Goal: Task Accomplishment & Management: Complete application form

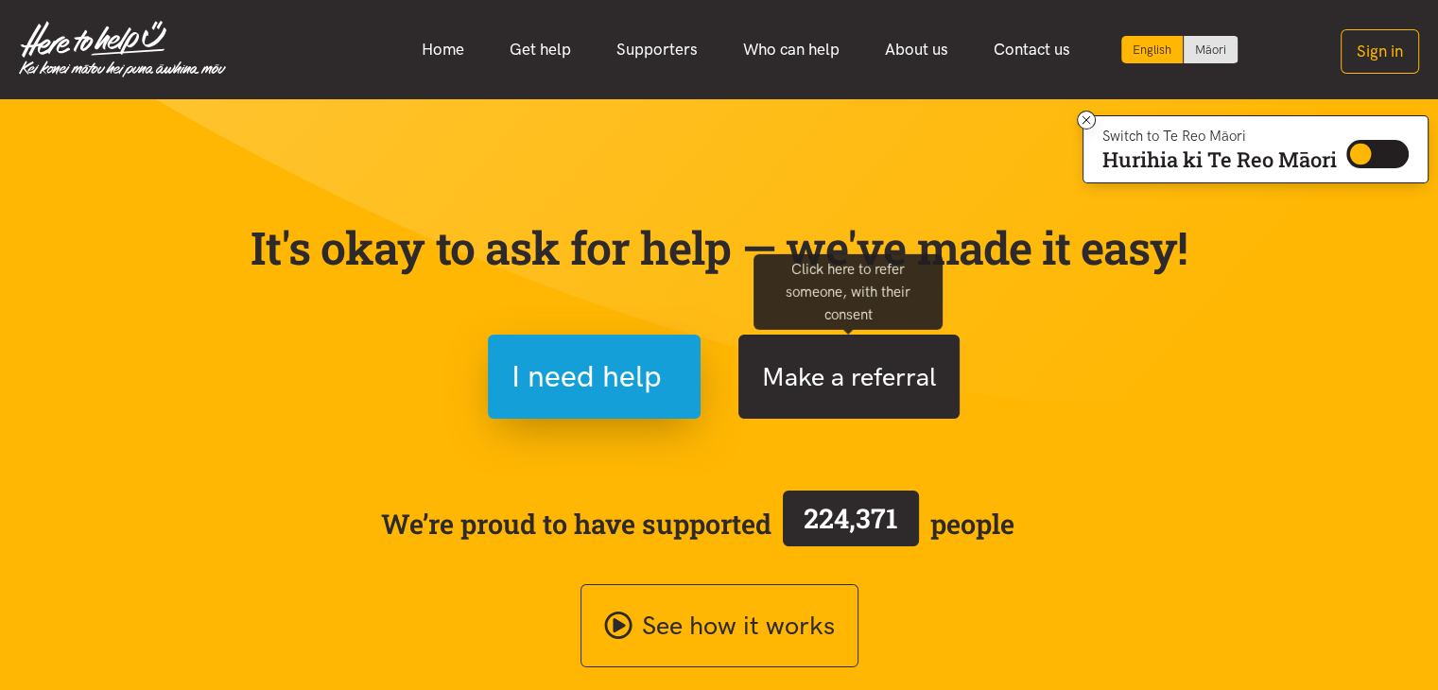
click at [862, 372] on button "Make a referral" at bounding box center [849, 377] width 221 height 84
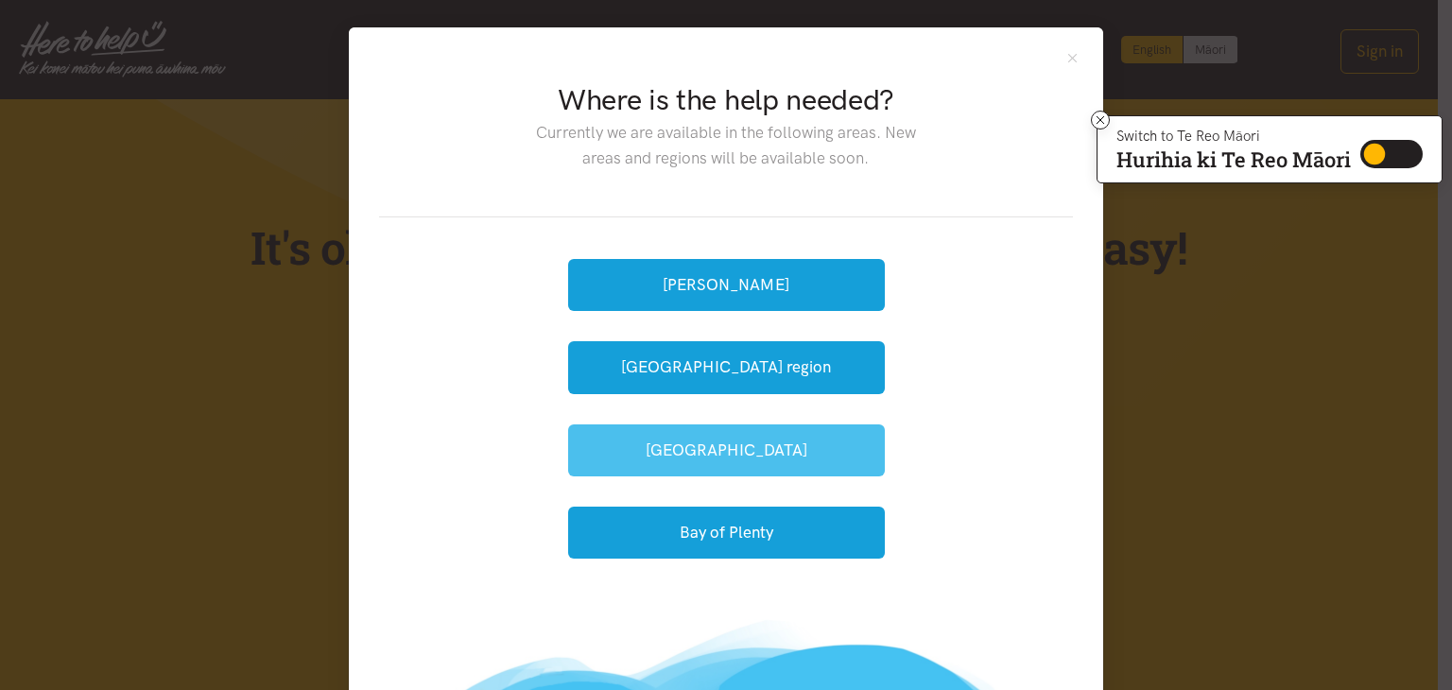
click at [720, 438] on button "[GEOGRAPHIC_DATA]" at bounding box center [726, 451] width 317 height 52
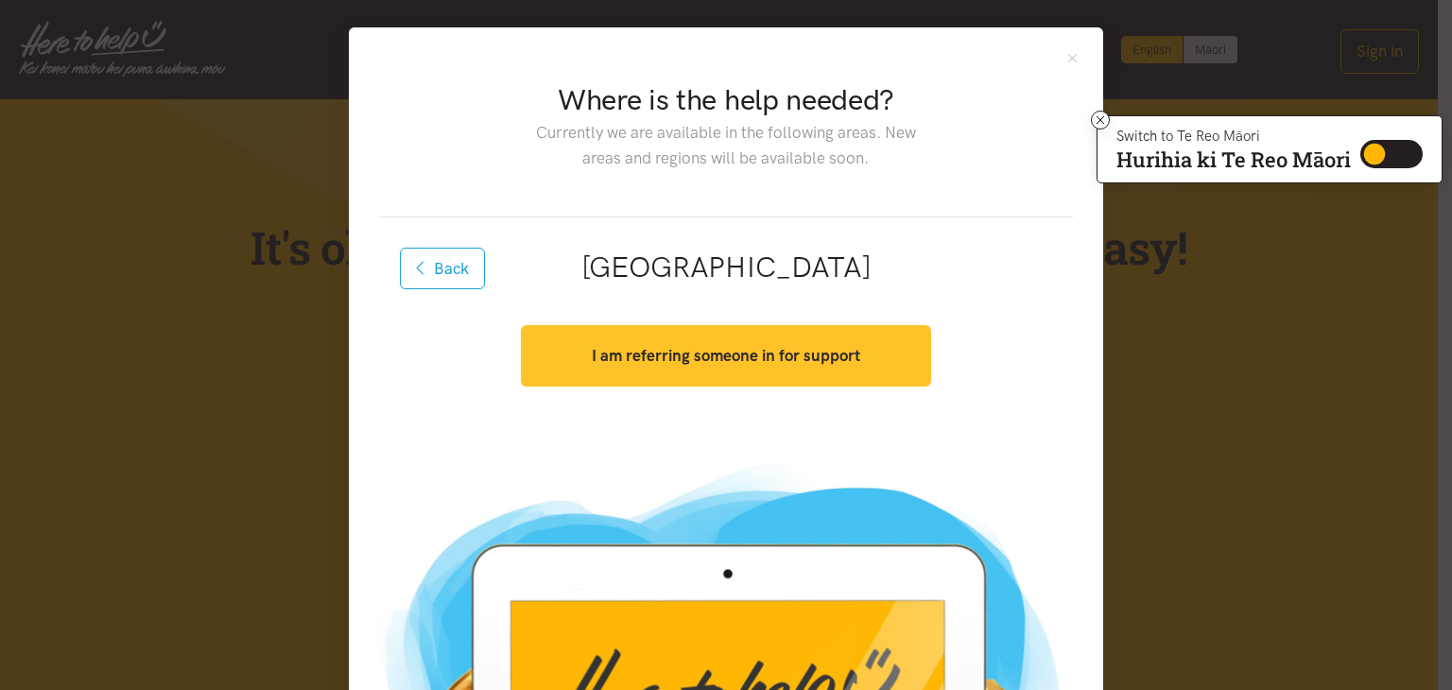
click at [699, 364] on strong "I am referring someone in for support" at bounding box center [726, 355] width 269 height 19
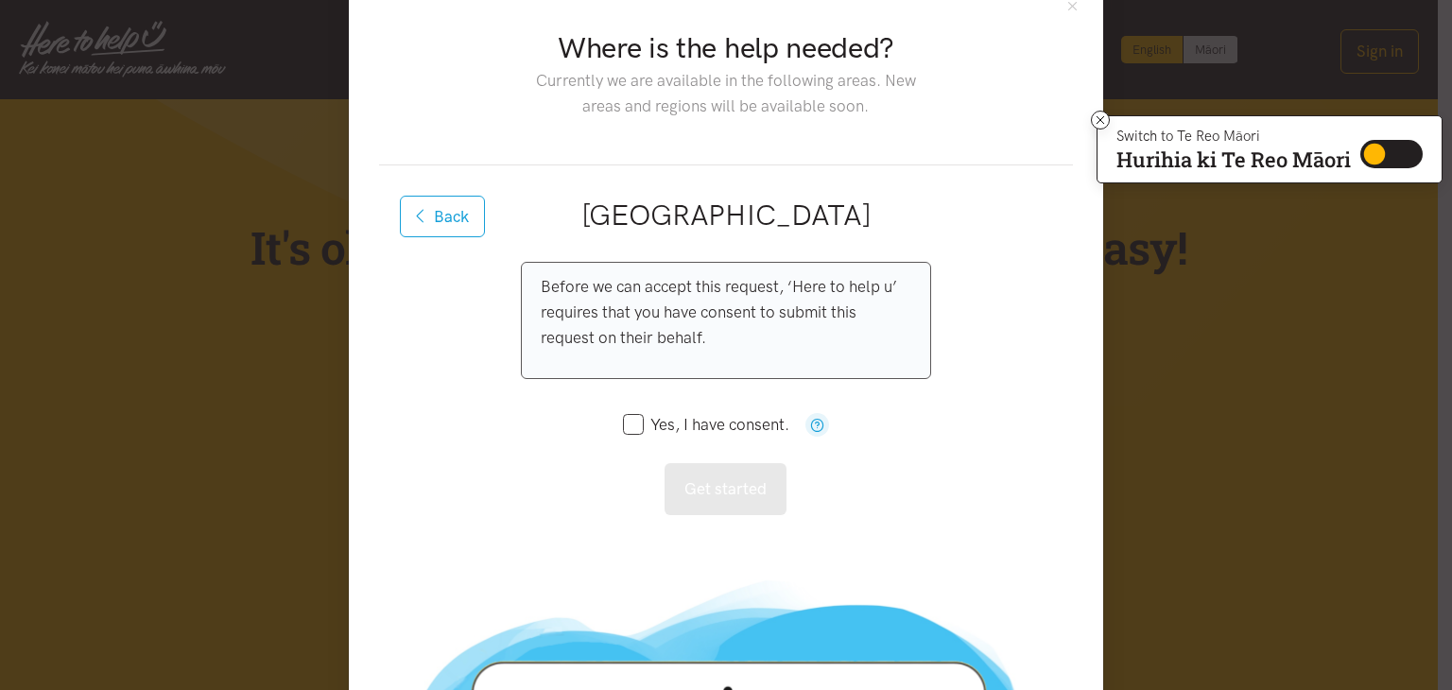
scroll to position [95, 0]
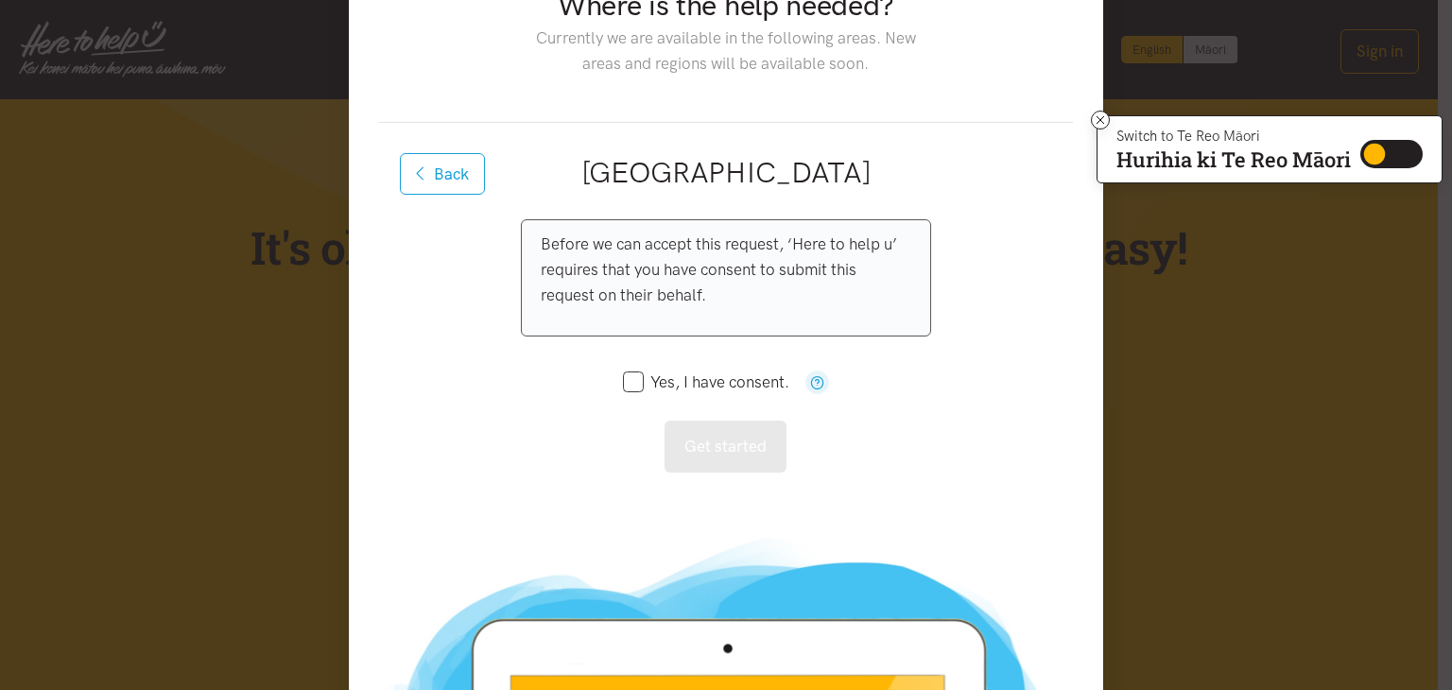
click at [624, 374] on input "Yes, I have consent." at bounding box center [706, 382] width 166 height 16
checkbox input "true"
click at [724, 432] on button "Get started" at bounding box center [726, 447] width 122 height 52
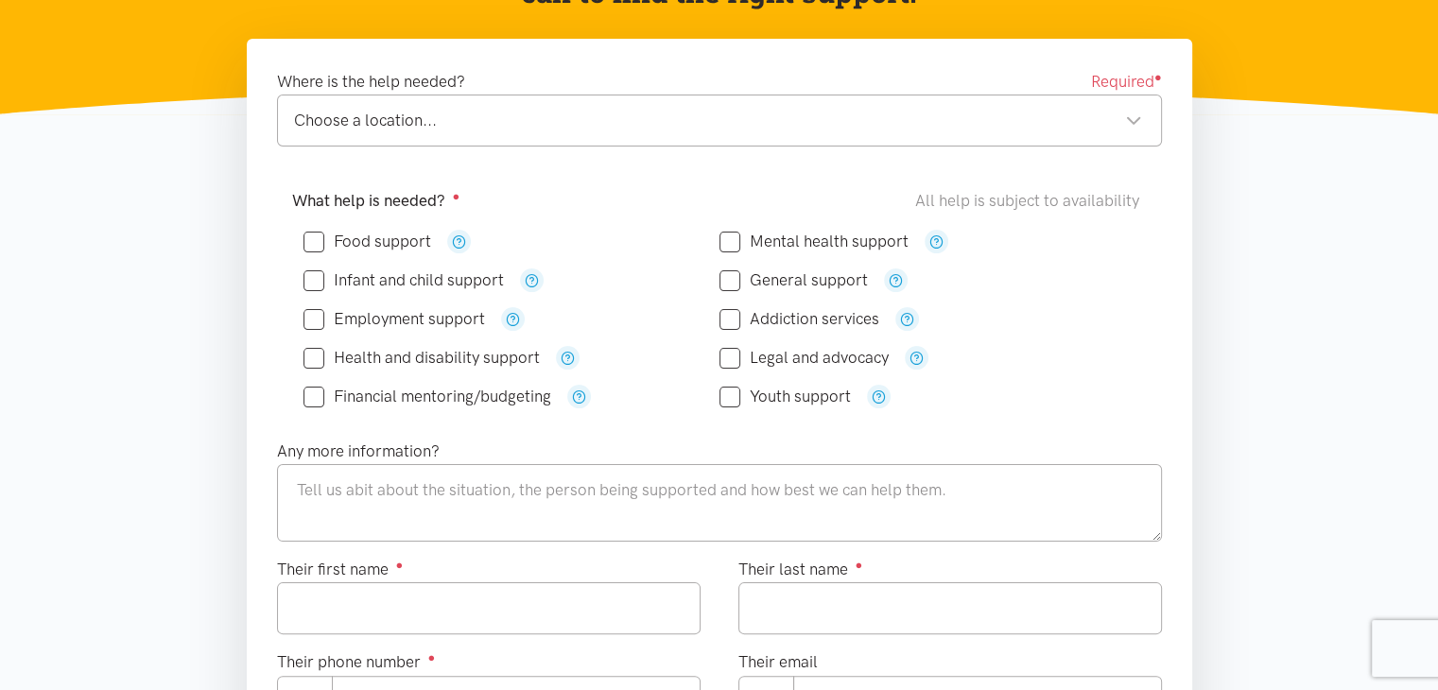
scroll to position [284, 0]
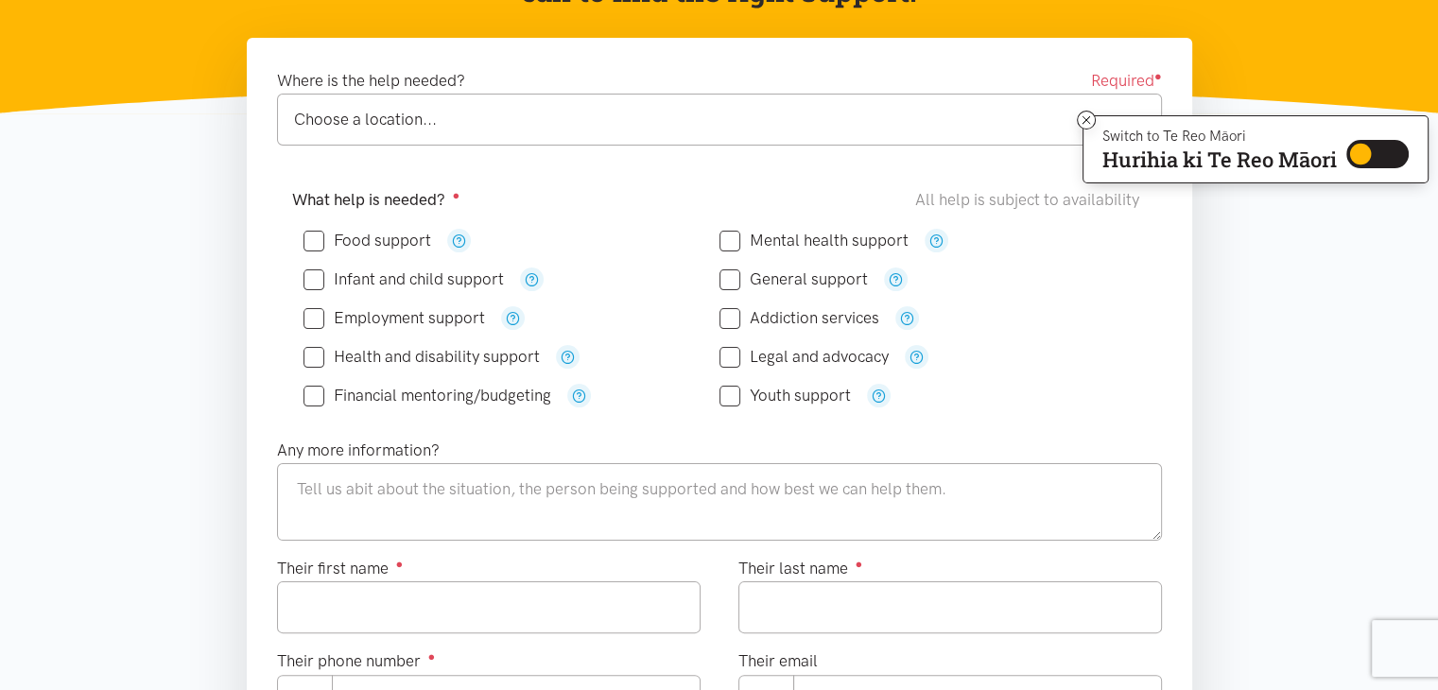
click at [294, 232] on div "Food support" at bounding box center [719, 318] width 855 height 209
click at [342, 129] on div "Choose a location..." at bounding box center [718, 120] width 848 height 26
click at [318, 239] on input "Food support" at bounding box center [368, 241] width 128 height 16
checkbox input "true"
click at [730, 239] on input "Mental health support" at bounding box center [814, 241] width 189 height 16
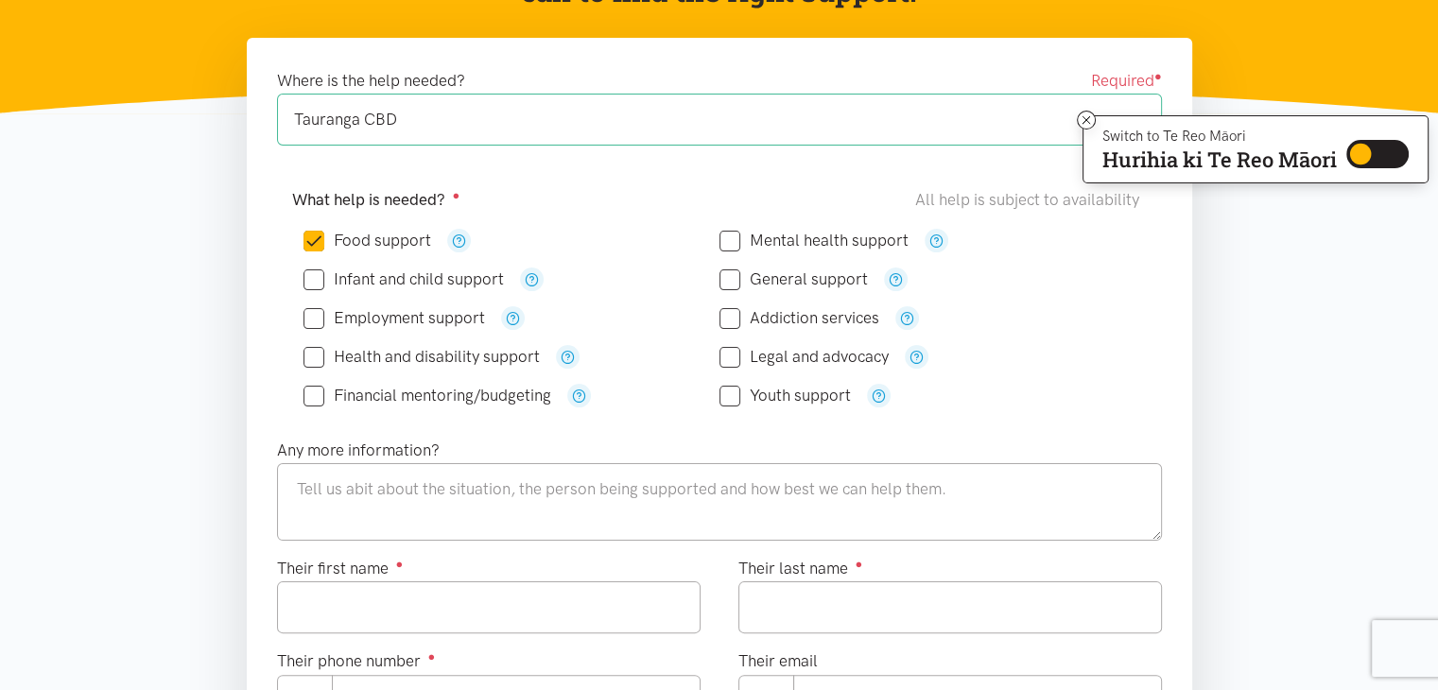
checkbox input "true"
click at [315, 356] on input "Health and disability support" at bounding box center [422, 357] width 236 height 16
checkbox input "true"
click at [733, 280] on input "General support" at bounding box center [794, 279] width 148 height 16
checkbox input "true"
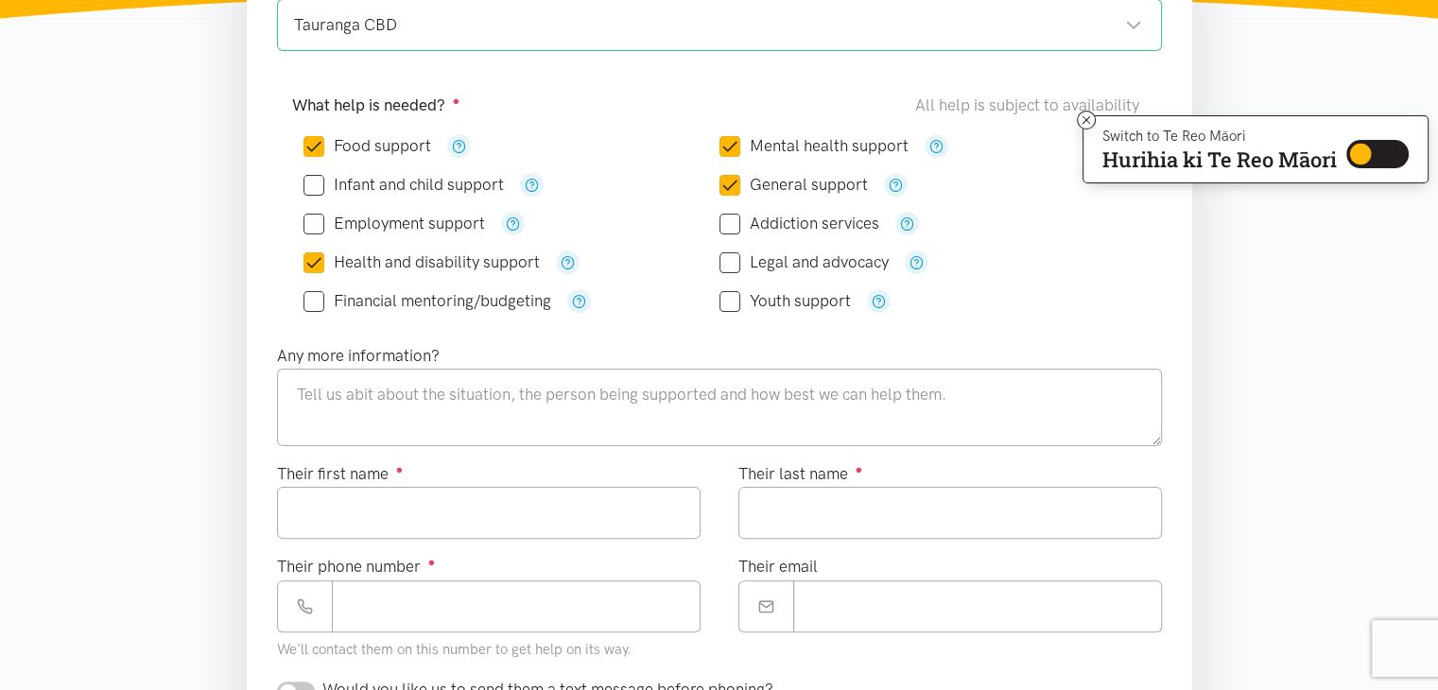
scroll to position [473, 0]
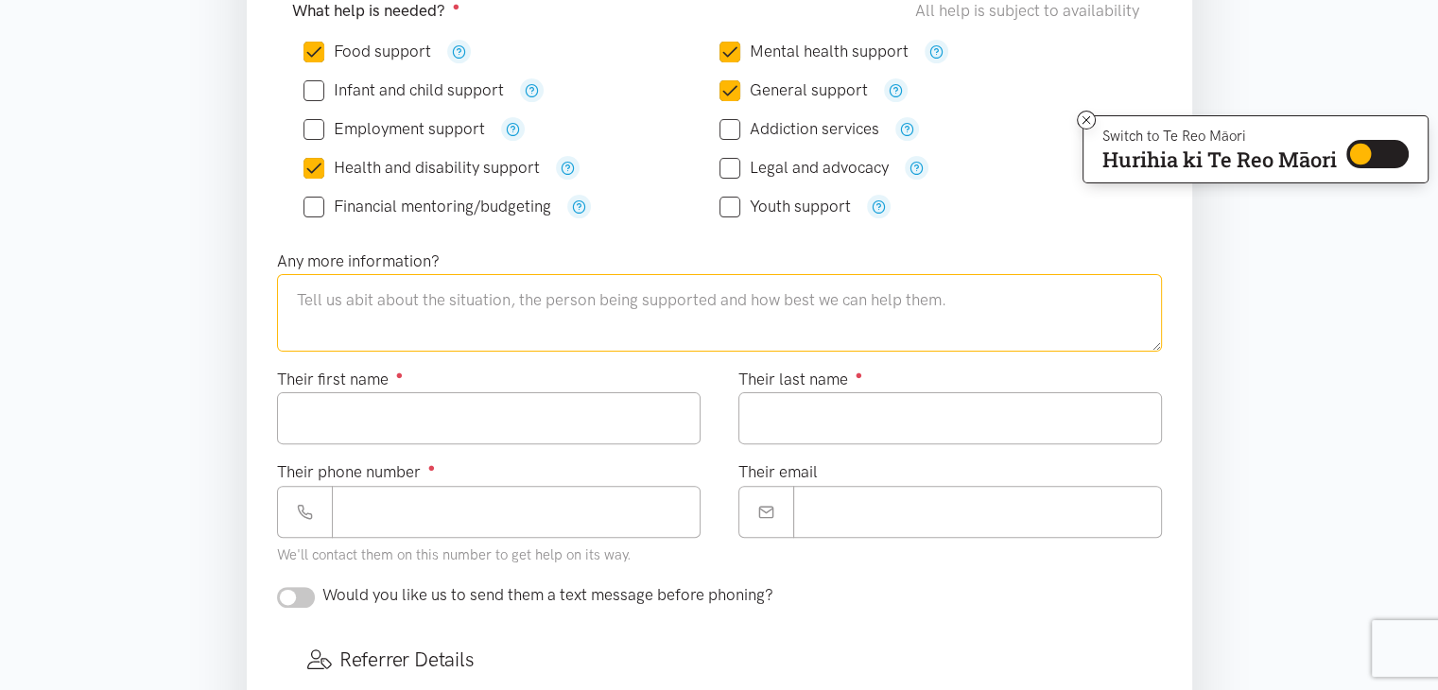
click at [378, 308] on textarea at bounding box center [719, 313] width 885 height 78
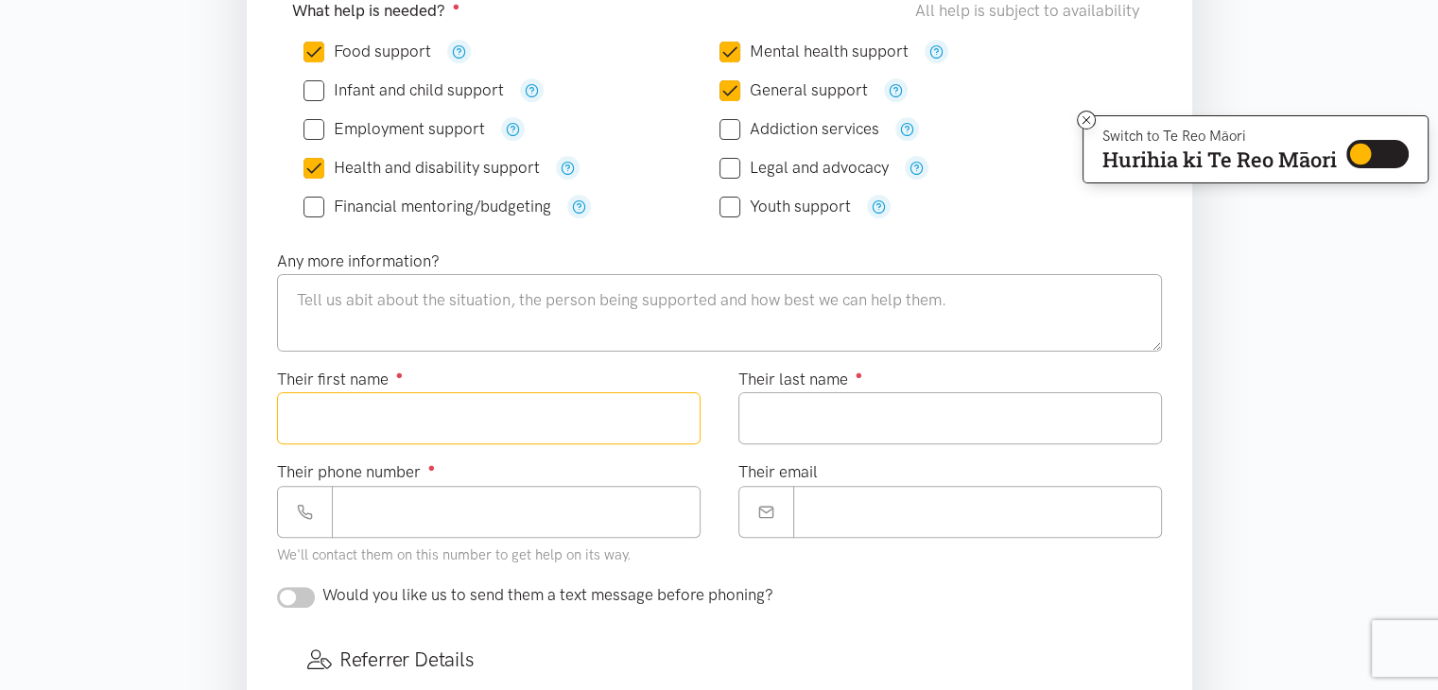
click at [331, 413] on input "Their first name ●" at bounding box center [489, 418] width 424 height 52
type input "***"
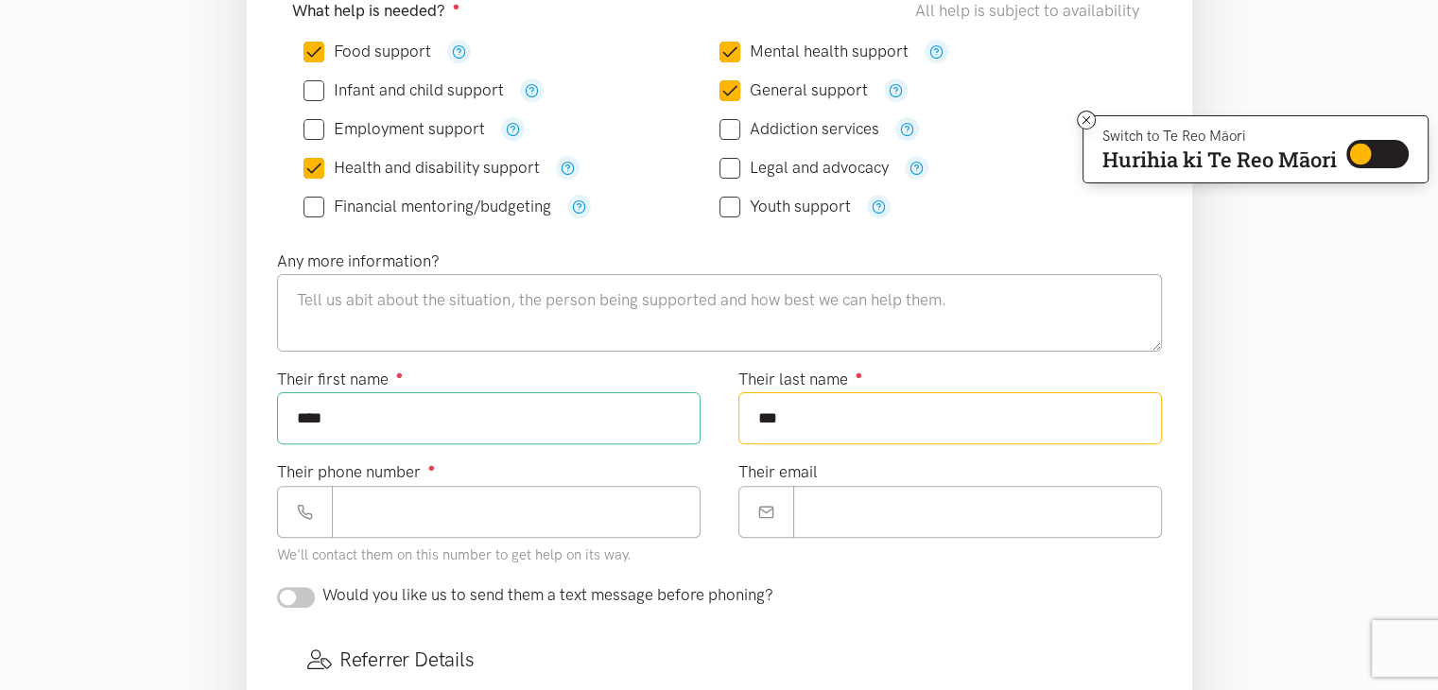
type input "***"
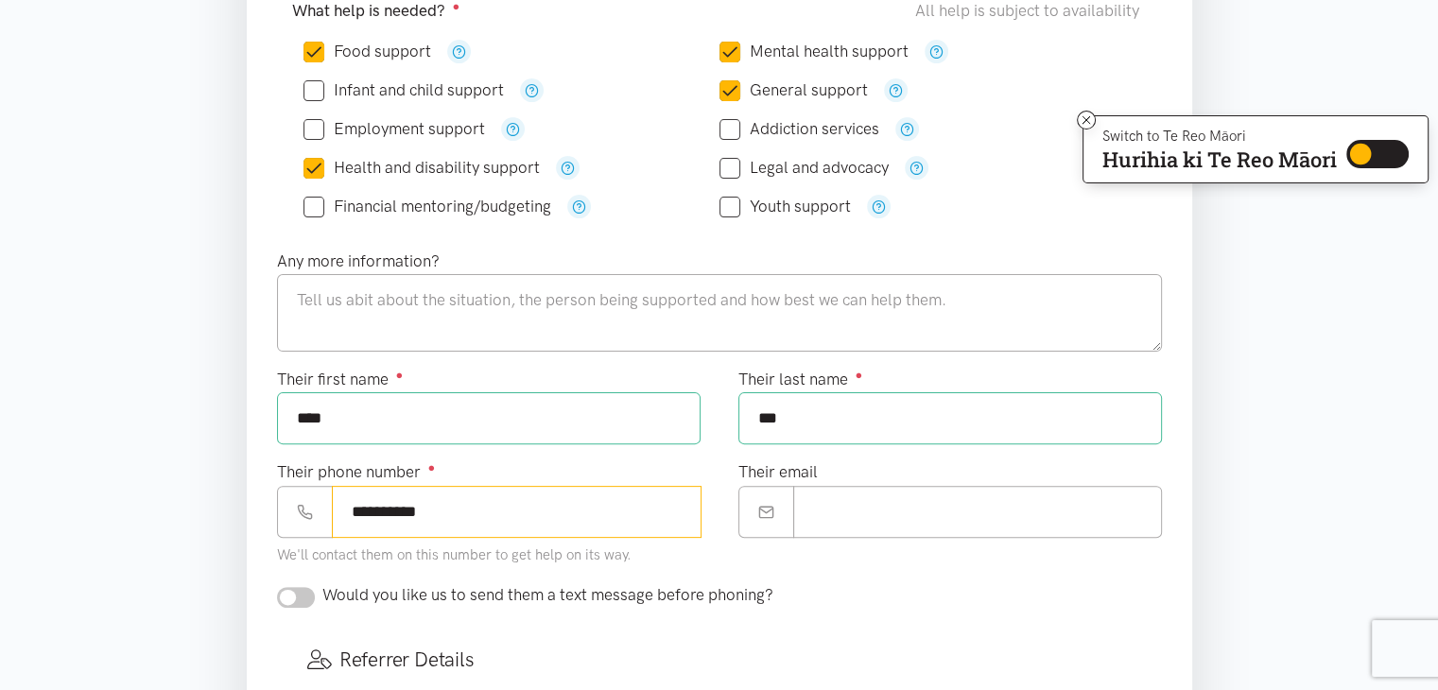
drag, startPoint x: 451, startPoint y: 507, endPoint x: 133, endPoint y: 510, distance: 317.7
click at [133, 510] on section "Where is the help needed? Required ● [GEOGRAPHIC_DATA] [GEOGRAPHIC_DATA] [GEOGR…" at bounding box center [719, 557] width 1438 height 1416
type input "**********"
drag, startPoint x: 922, startPoint y: 496, endPoint x: 908, endPoint y: 496, distance: 14.2
click at [920, 496] on input "Their email" at bounding box center [977, 512] width 369 height 52
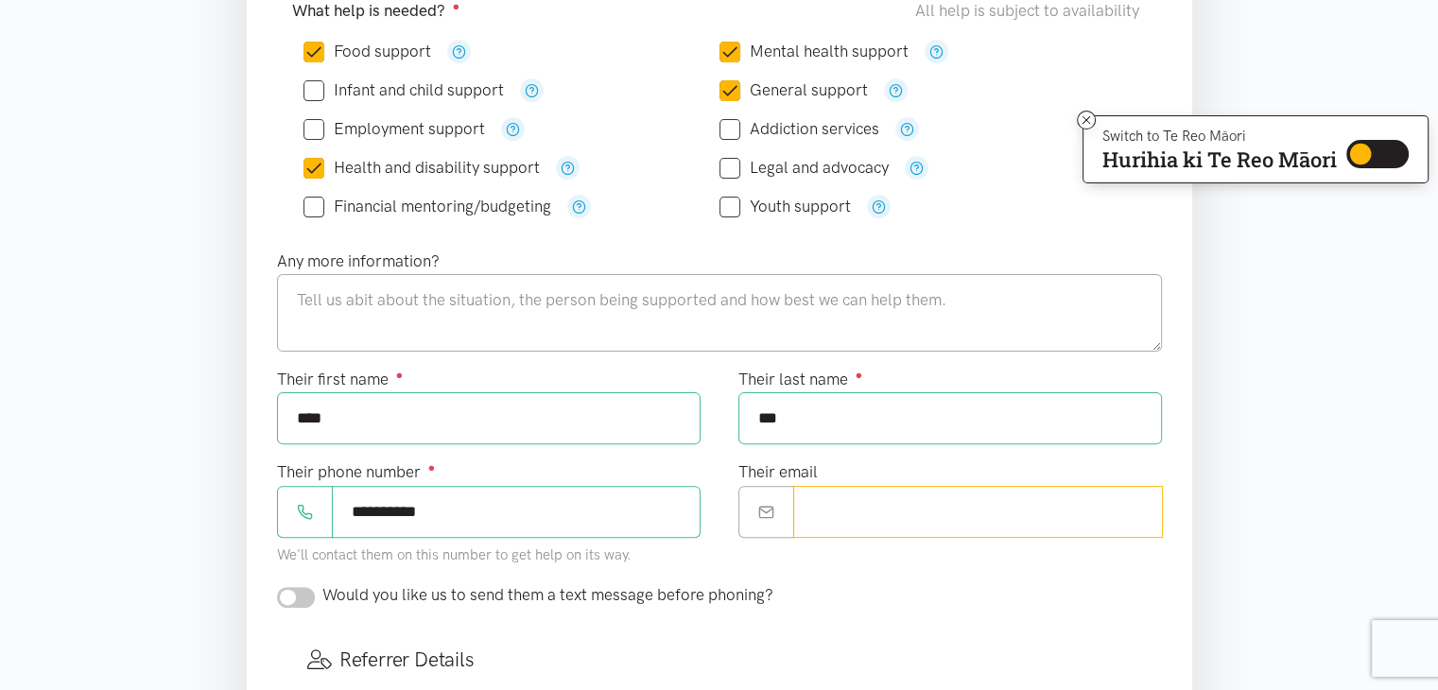
click at [882, 503] on input "Their email" at bounding box center [978, 512] width 370 height 52
type input "*"
type input "**********"
drag, startPoint x: 802, startPoint y: 416, endPoint x: 614, endPoint y: 400, distance: 188.9
click at [615, 400] on div "**********" at bounding box center [719, 475] width 923 height 216
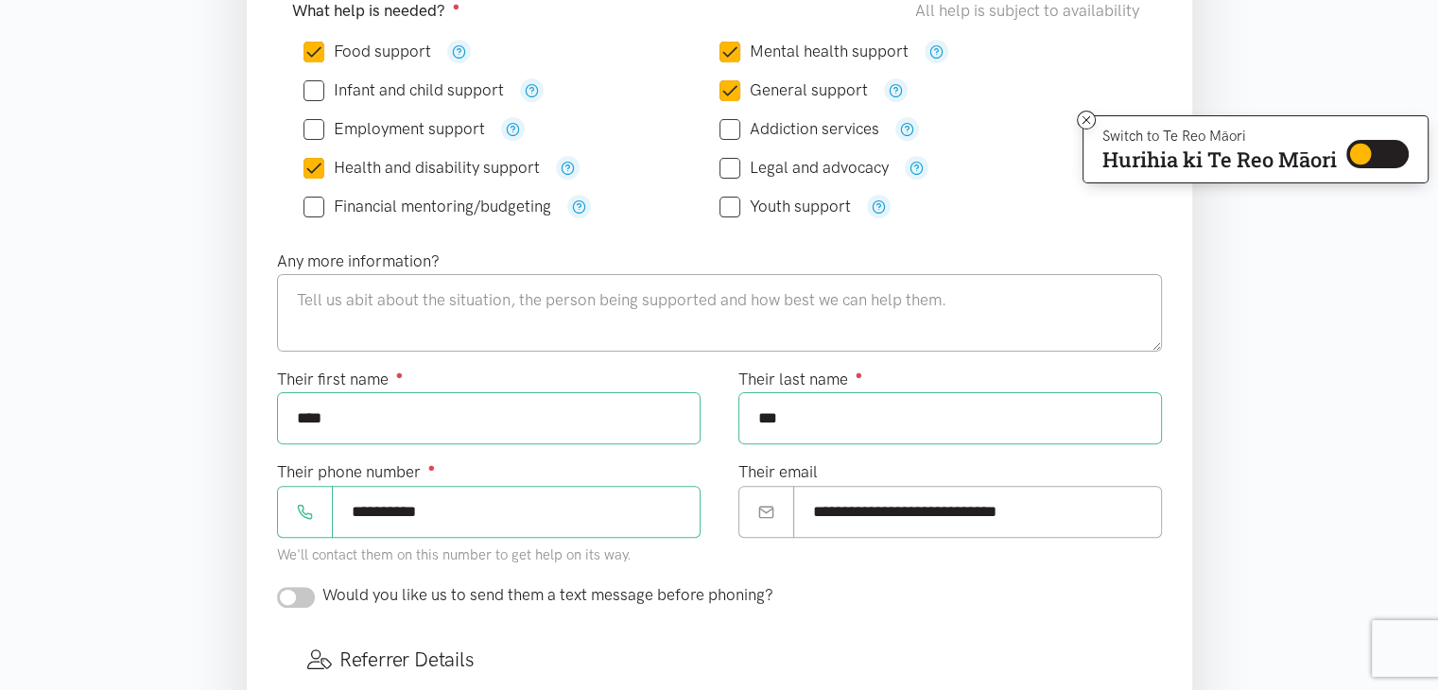
type input "***"
click at [202, 382] on section "Where is the help needed? Required ● [GEOGRAPHIC_DATA] [GEOGRAPHIC_DATA] [GEOGR…" at bounding box center [719, 557] width 1438 height 1416
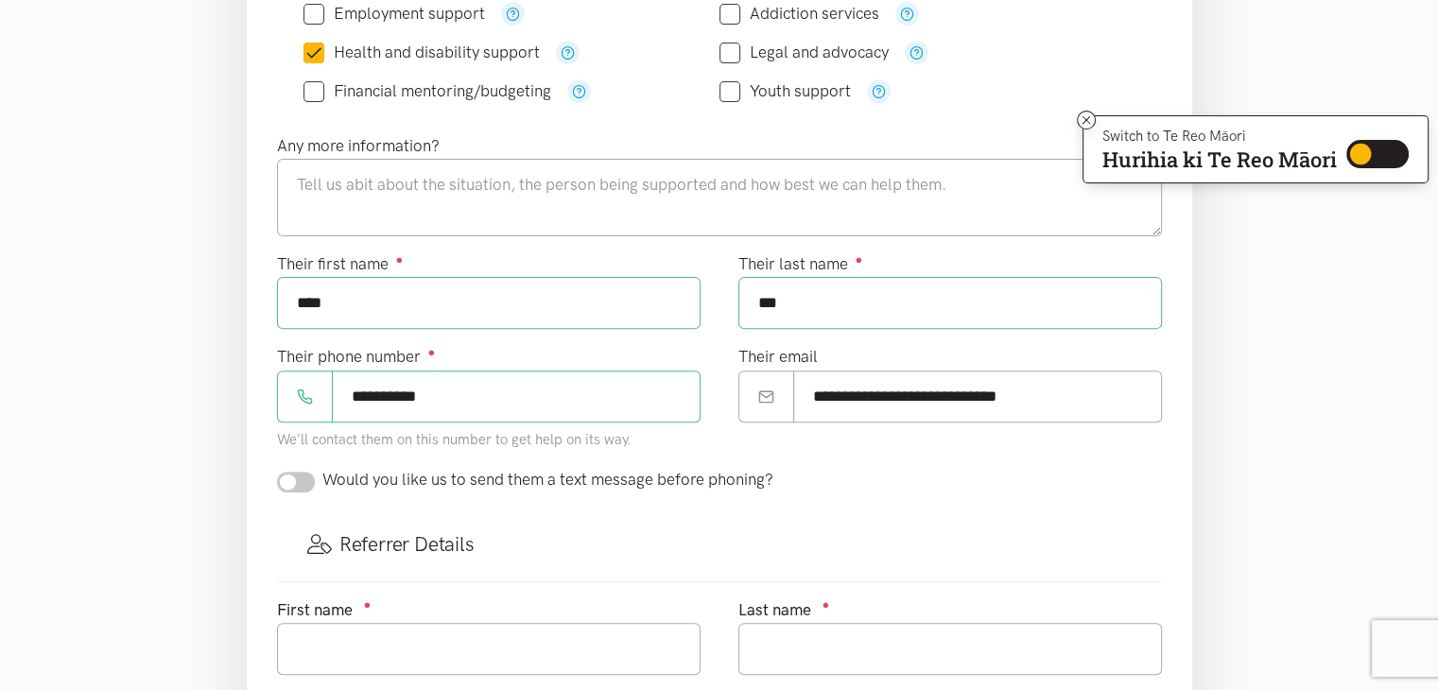
scroll to position [757, 0]
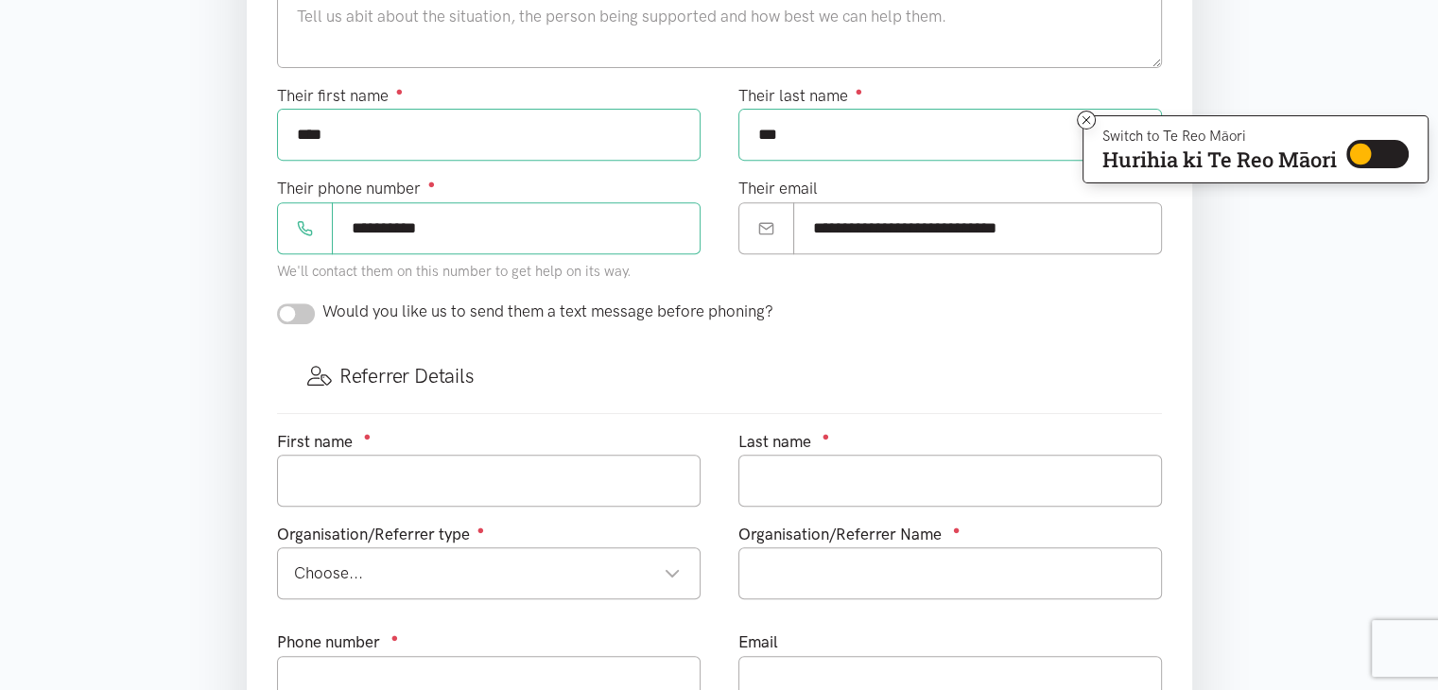
click at [291, 308] on input "checkbox" at bounding box center [296, 314] width 38 height 21
checkbox input "true"
click at [159, 357] on section "Where is the help needed? Required ● [GEOGRAPHIC_DATA] [GEOGRAPHIC_DATA] [GEOGR…" at bounding box center [719, 273] width 1438 height 1416
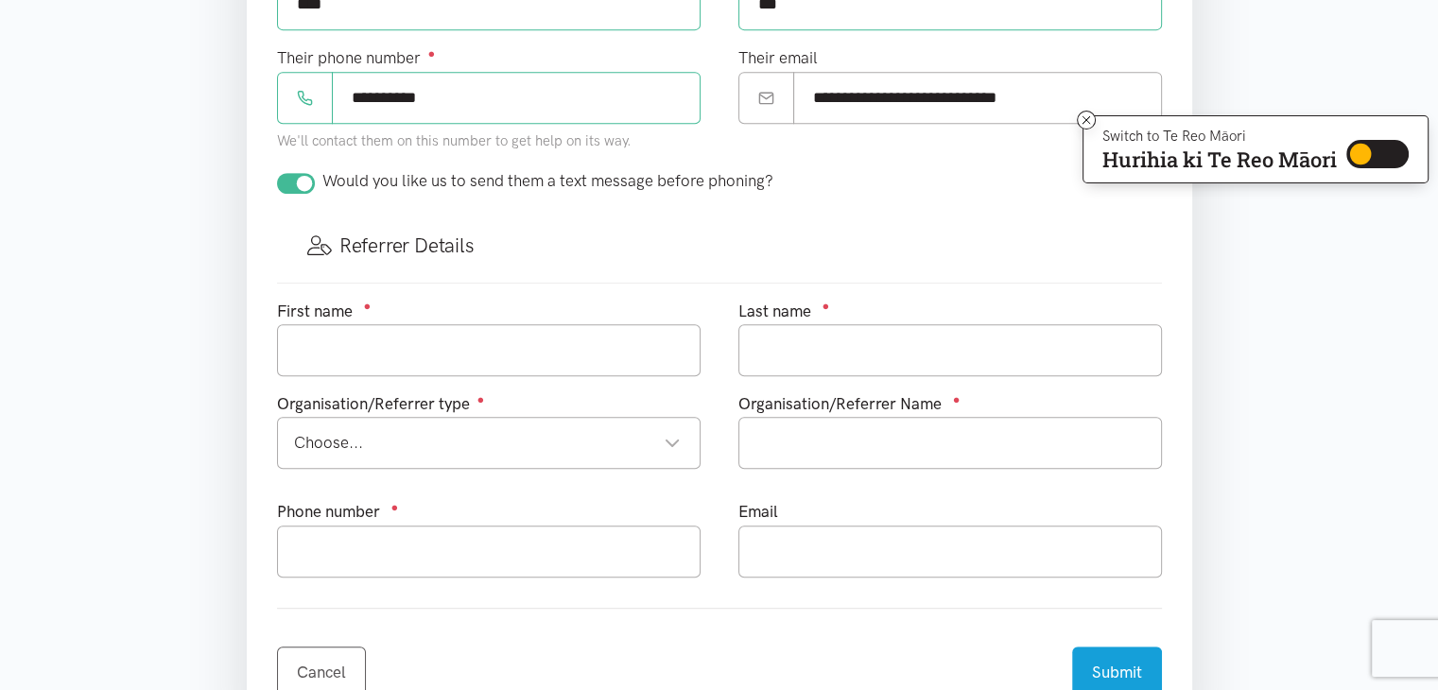
scroll to position [946, 0]
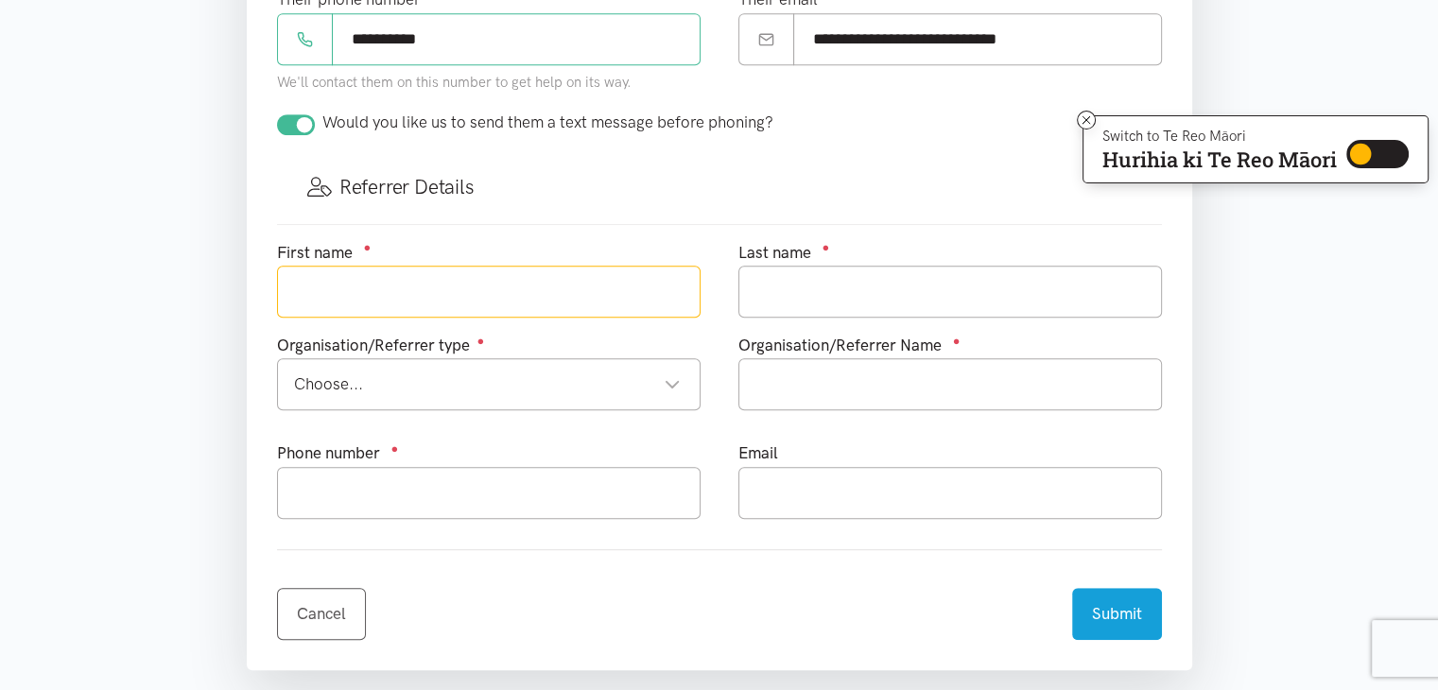
click at [339, 285] on input "text" at bounding box center [489, 292] width 424 height 52
type input "Katerina"
type input "[PERSON_NAME]"
type input "[EMAIL_ADDRESS][PERSON_NAME][DOMAIN_NAME]"
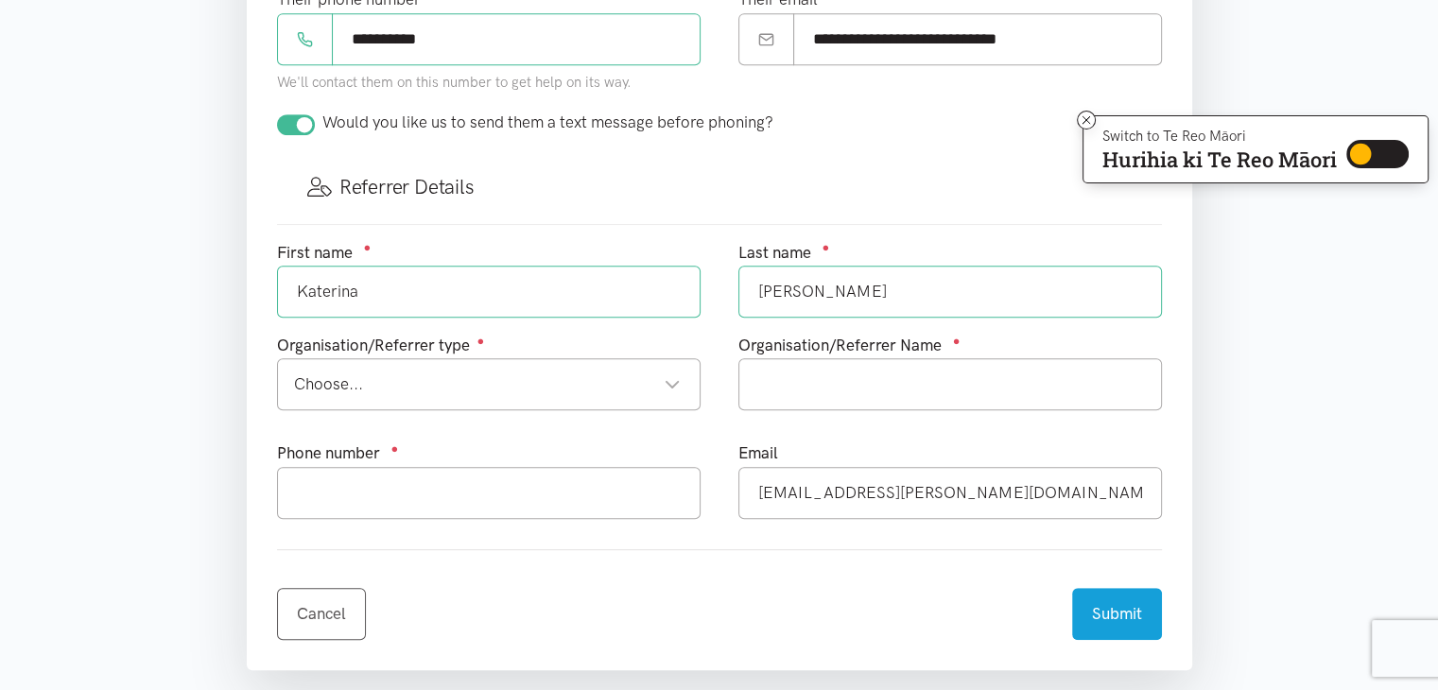
drag, startPoint x: 373, startPoint y: 285, endPoint x: 136, endPoint y: 284, distance: 236.4
click at [146, 285] on section "Where is the help needed? Required ● [GEOGRAPHIC_DATA] [GEOGRAPHIC_DATA] [GEOGR…" at bounding box center [719, 84] width 1438 height 1416
click at [335, 375] on div "Choose..." at bounding box center [487, 385] width 387 height 26
type input "Kat"
click at [363, 478] on input "text" at bounding box center [489, 493] width 424 height 52
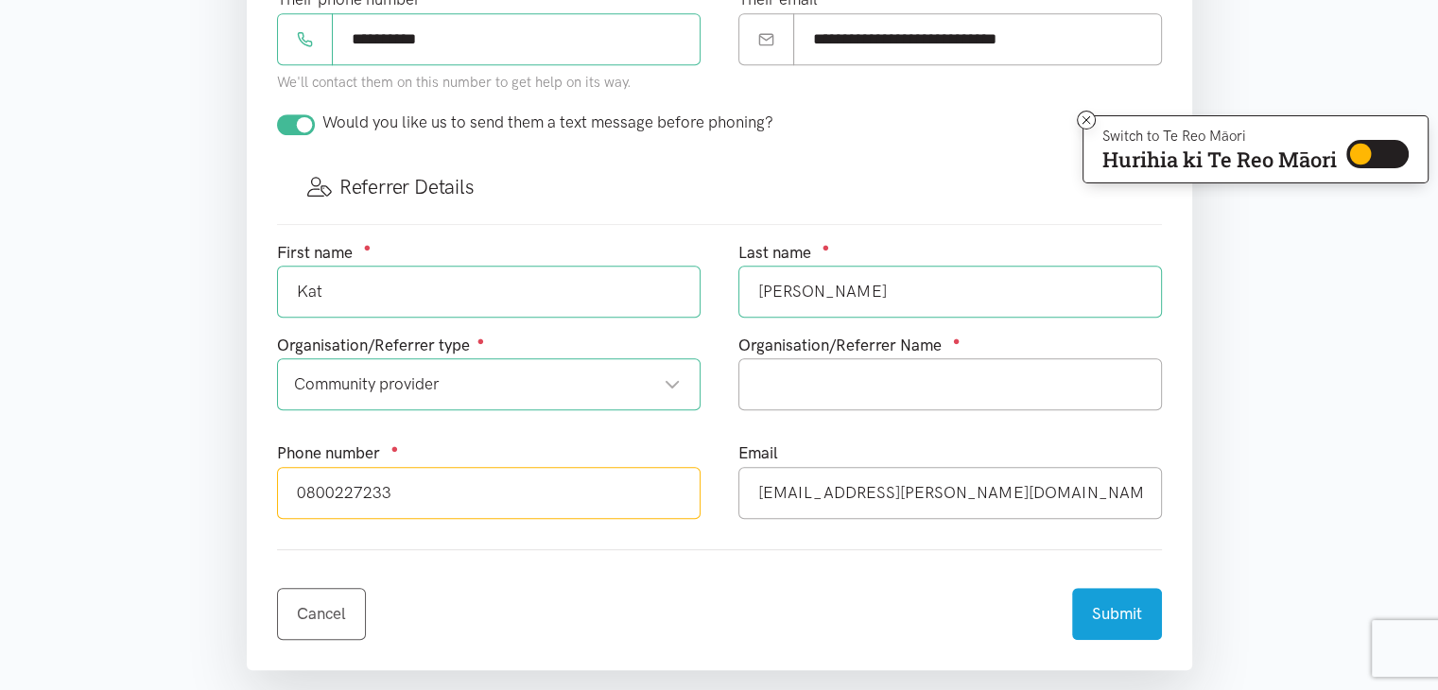
type input "0800227233"
click at [229, 485] on div "Where is the help needed? Required ● [GEOGRAPHIC_DATA] [GEOGRAPHIC_DATA] [GEOGR…" at bounding box center [719, 23] width 983 height 1295
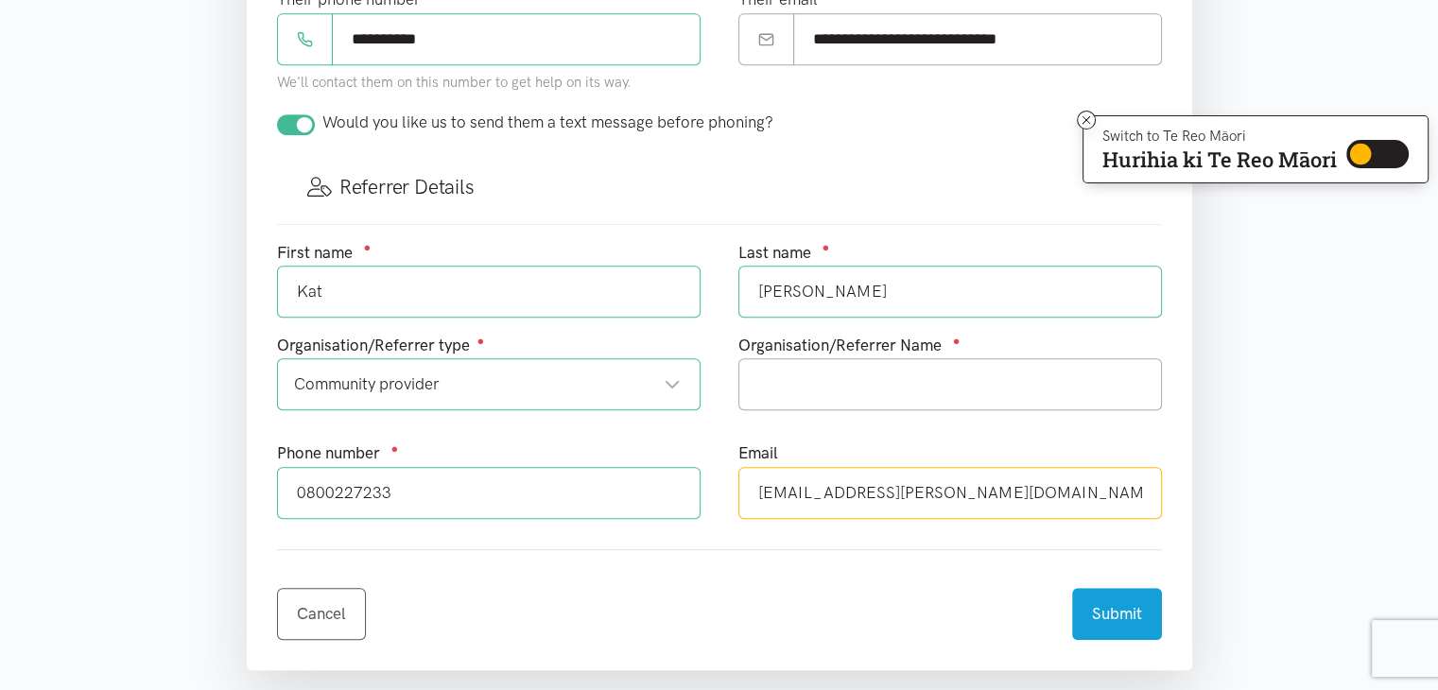
drag, startPoint x: 1021, startPoint y: 489, endPoint x: 300, endPoint y: 477, distance: 721.6
click at [300, 478] on div "First name ● Kat Last name ● [PERSON_NAME] Organisation/Referrer type ● Communi…" at bounding box center [719, 387] width 923 height 294
type input "[PERSON_NAME][EMAIL_ADDRESS][DOMAIN_NAME]"
click at [83, 413] on section "Where is the help needed? Required ● [GEOGRAPHIC_DATA] [GEOGRAPHIC_DATA] [GEOGR…" at bounding box center [719, 84] width 1438 height 1416
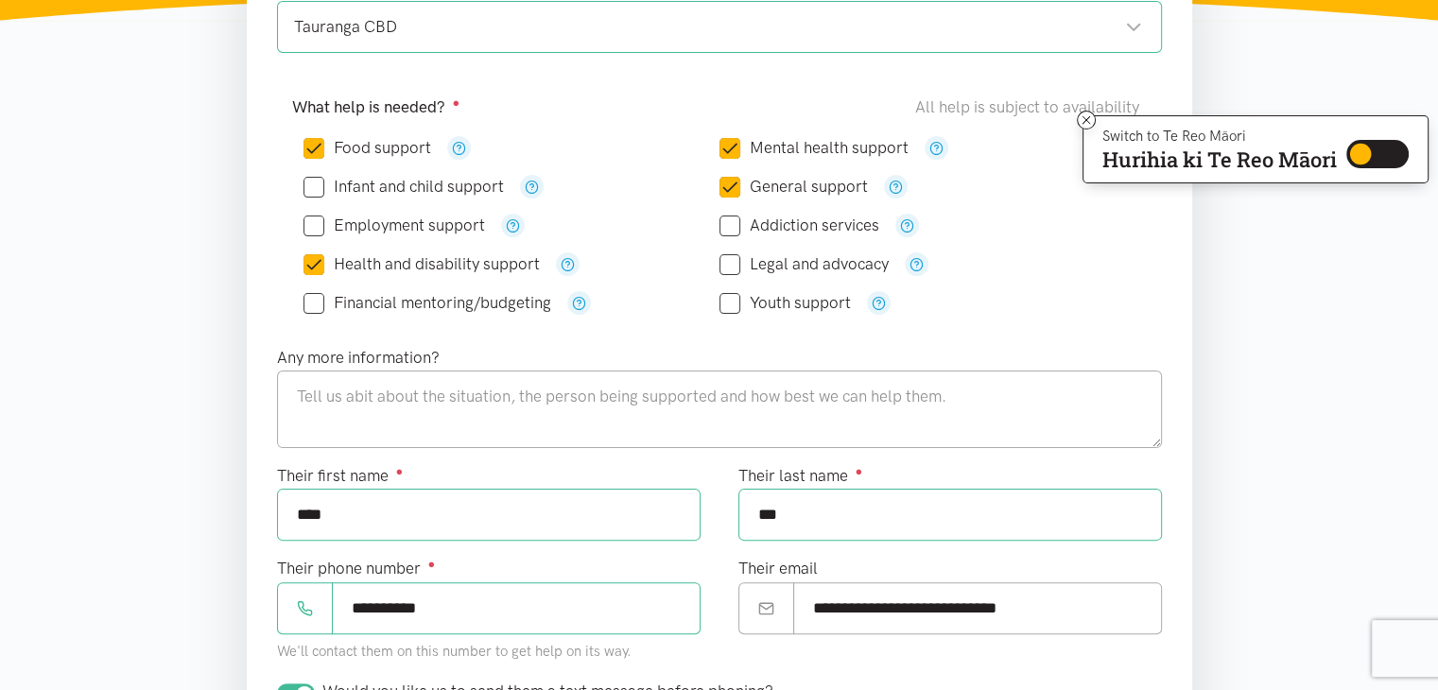
scroll to position [378, 0]
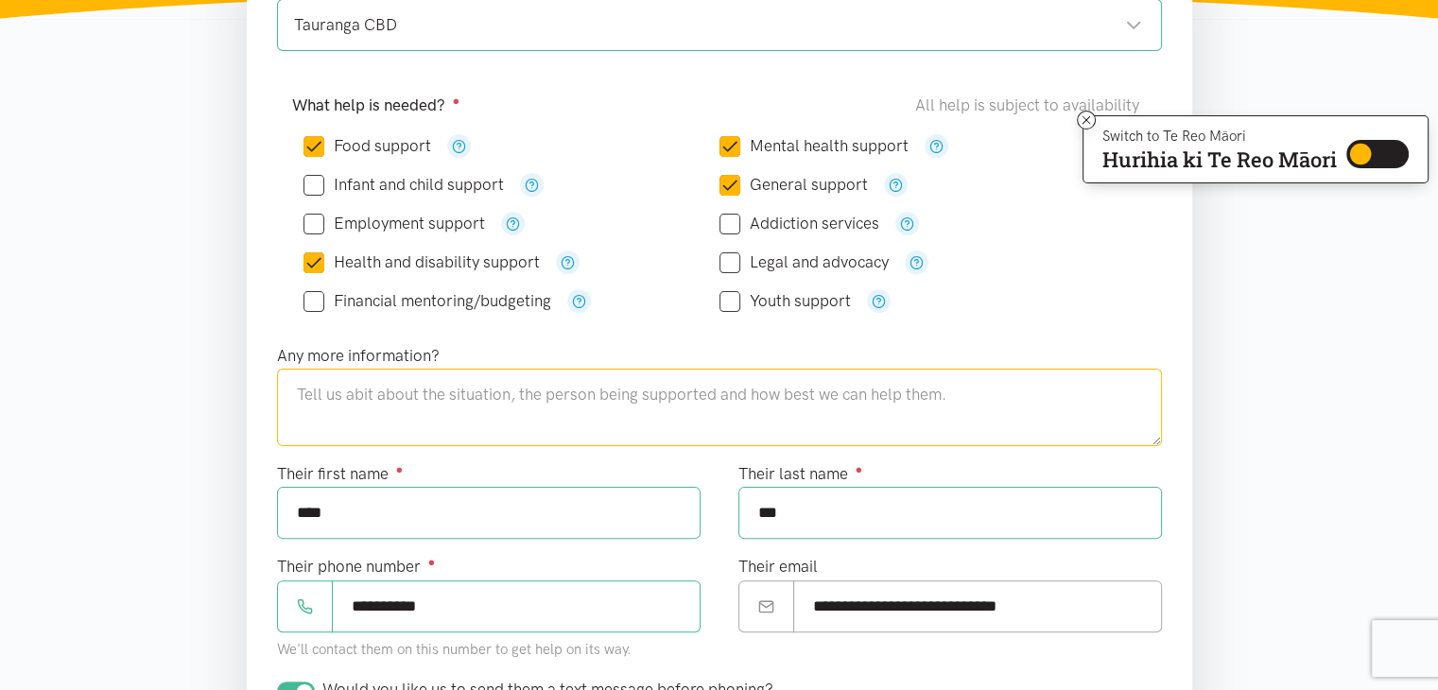
click at [375, 398] on textarea at bounding box center [719, 408] width 885 height 78
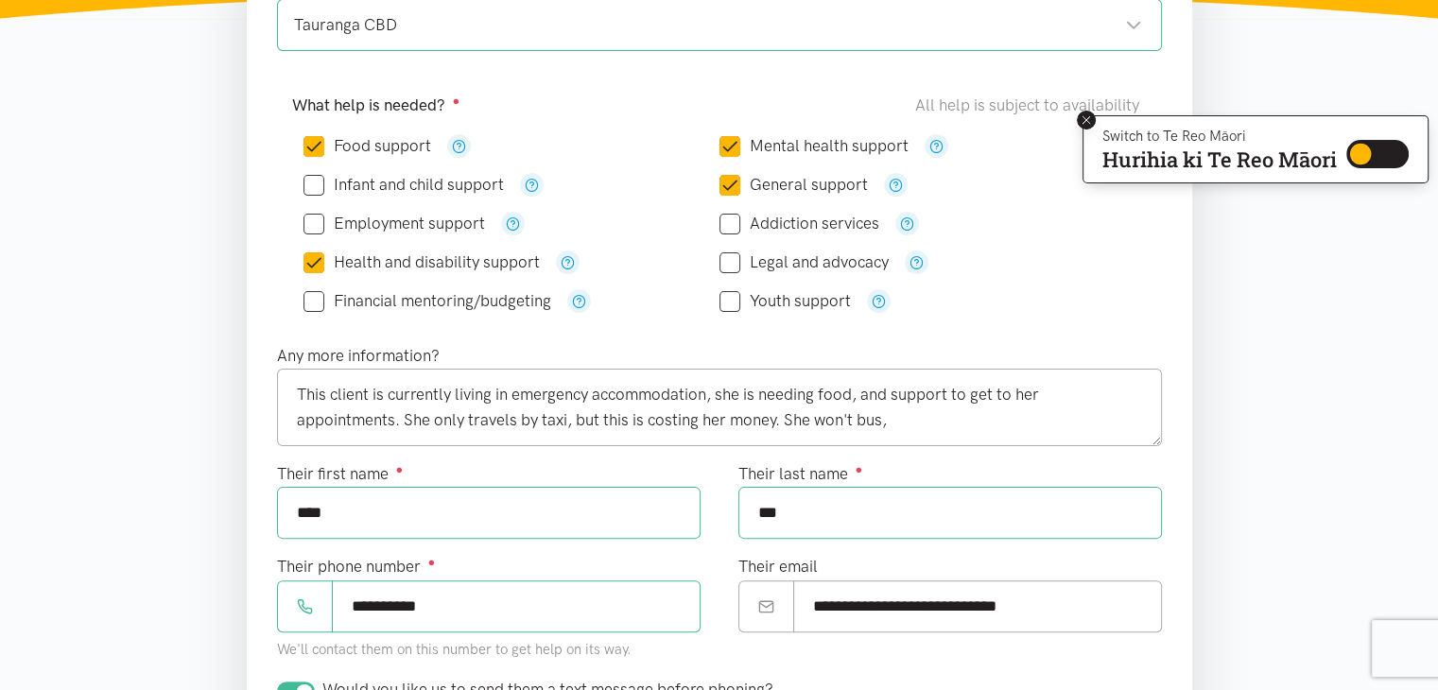
drag, startPoint x: 1087, startPoint y: 116, endPoint x: 1021, endPoint y: 324, distance: 218.0
click at [1087, 120] on icon at bounding box center [1087, 120] width 14 height 14
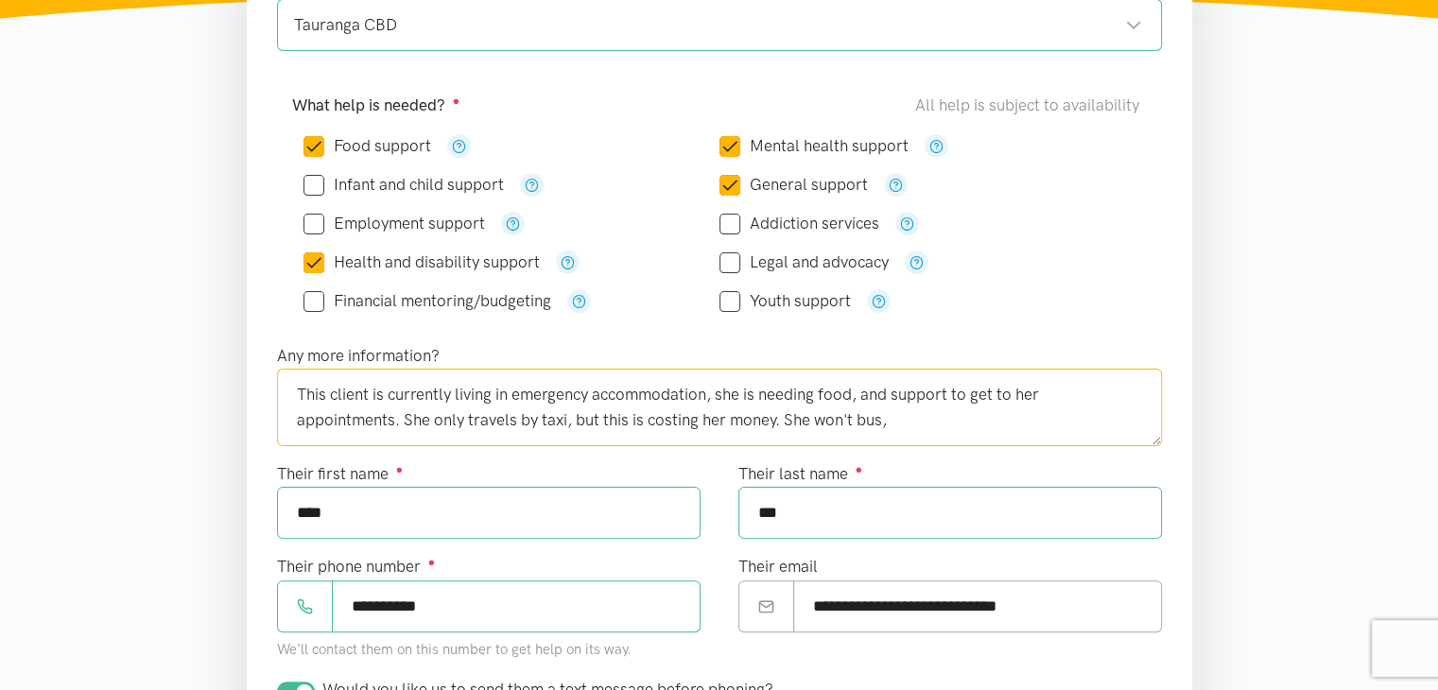
click at [932, 409] on textarea "This client is currently living in emergency accommodation, she is needing food…" at bounding box center [719, 408] width 885 height 78
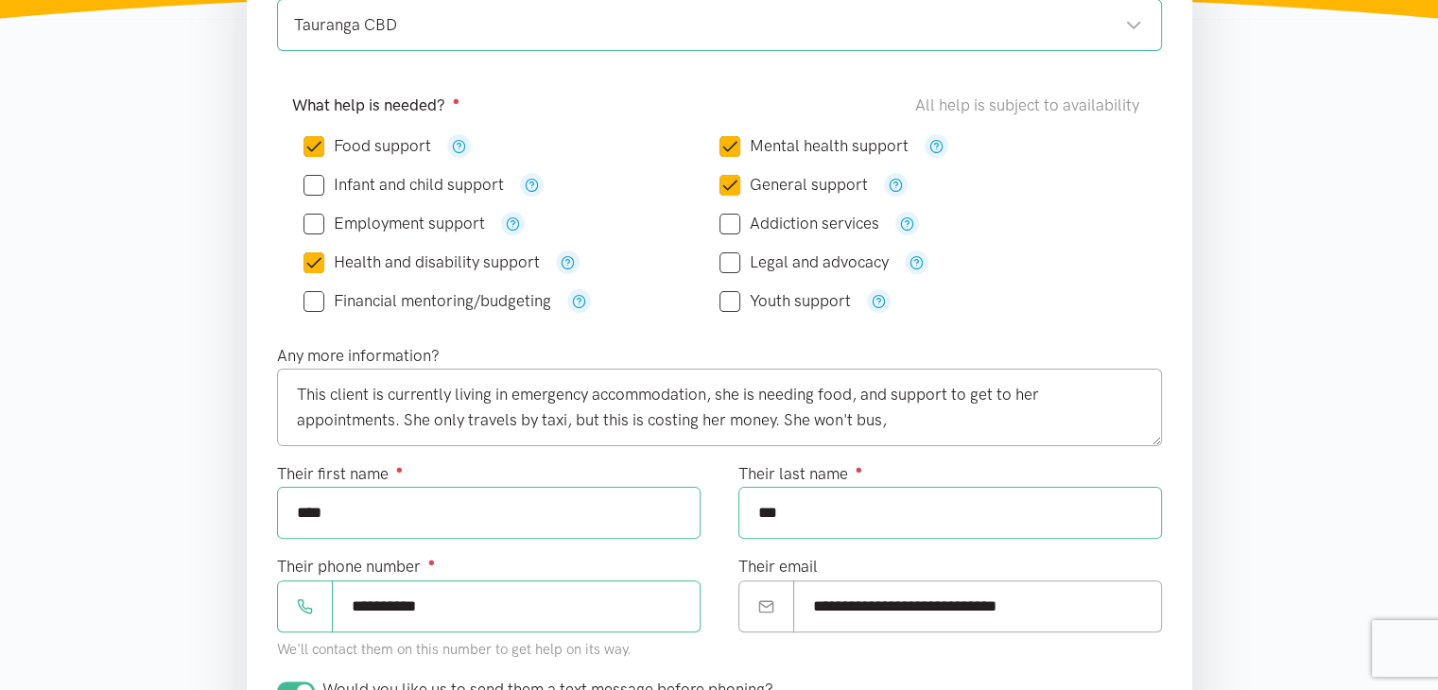
click at [1277, 424] on section "Where is the help needed? Required ● [GEOGRAPHIC_DATA] [GEOGRAPHIC_DATA] [GEOGR…" at bounding box center [719, 651] width 1438 height 1416
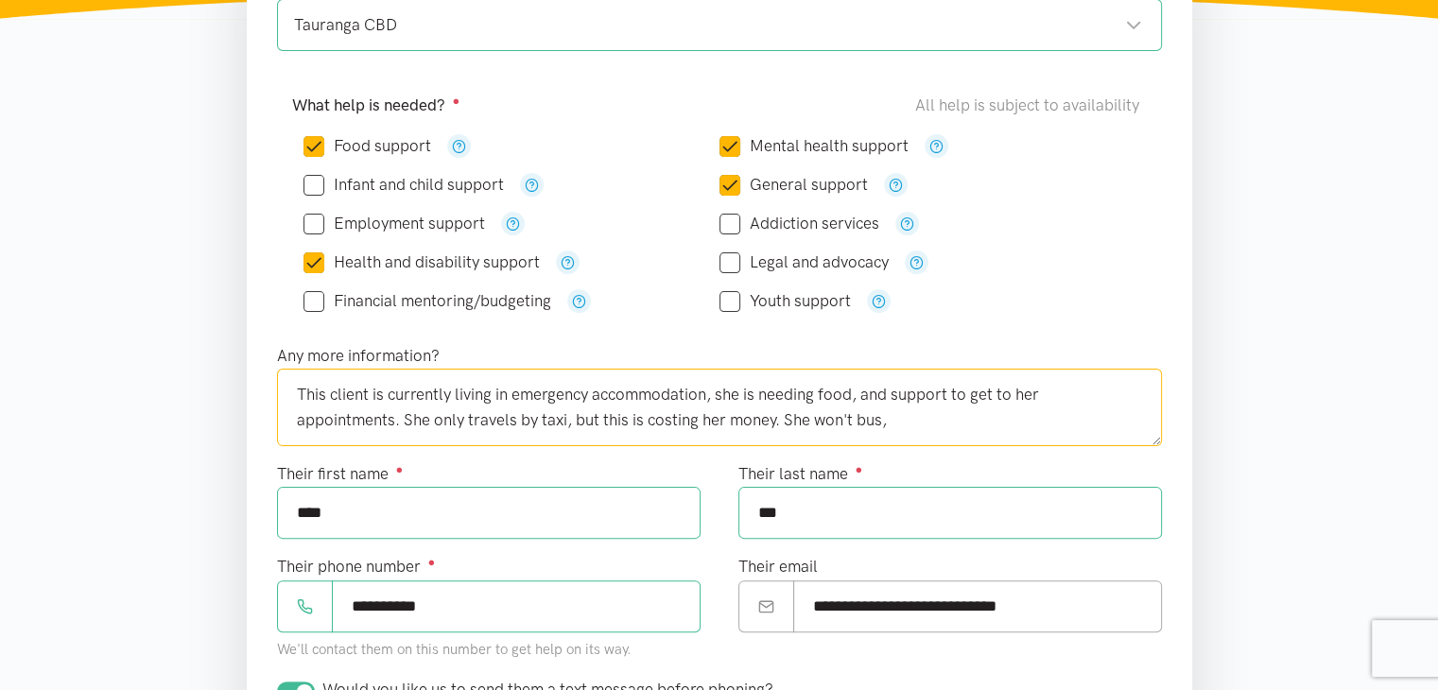
click at [968, 414] on textarea "This client is currently living in emergency accommodation, she is needing food…" at bounding box center [719, 408] width 885 height 78
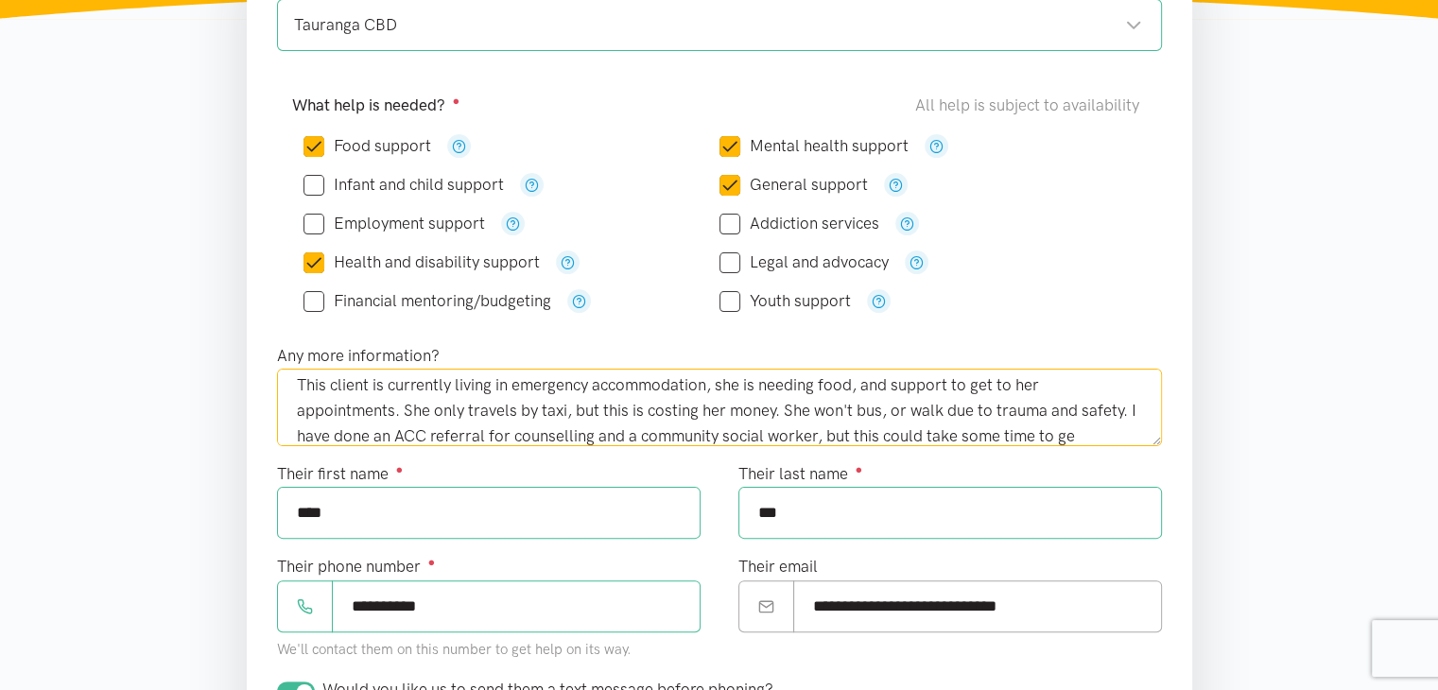
scroll to position [35, 0]
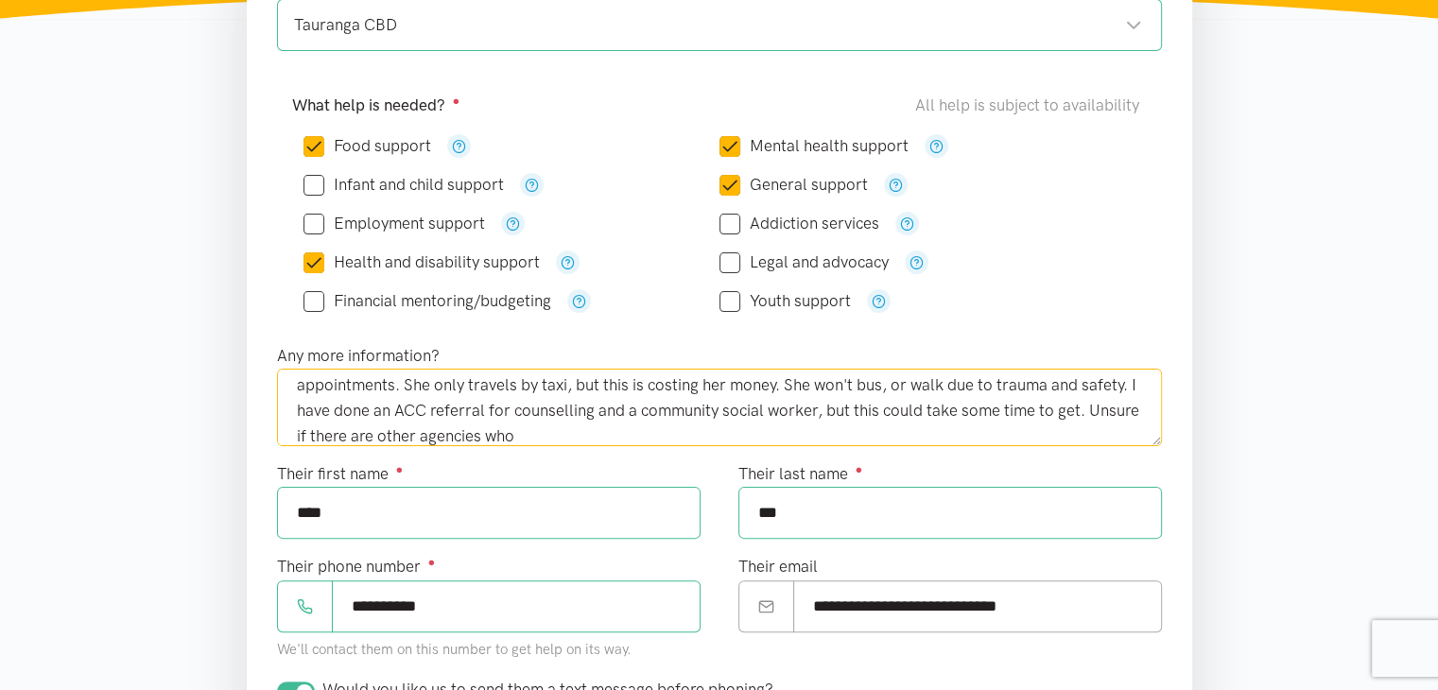
click at [609, 428] on textarea "This client is currently living in emergency accommodation, she is needing food…" at bounding box center [719, 408] width 885 height 78
type textarea "This client is currently living in emergency accommodation, she is needing food…"
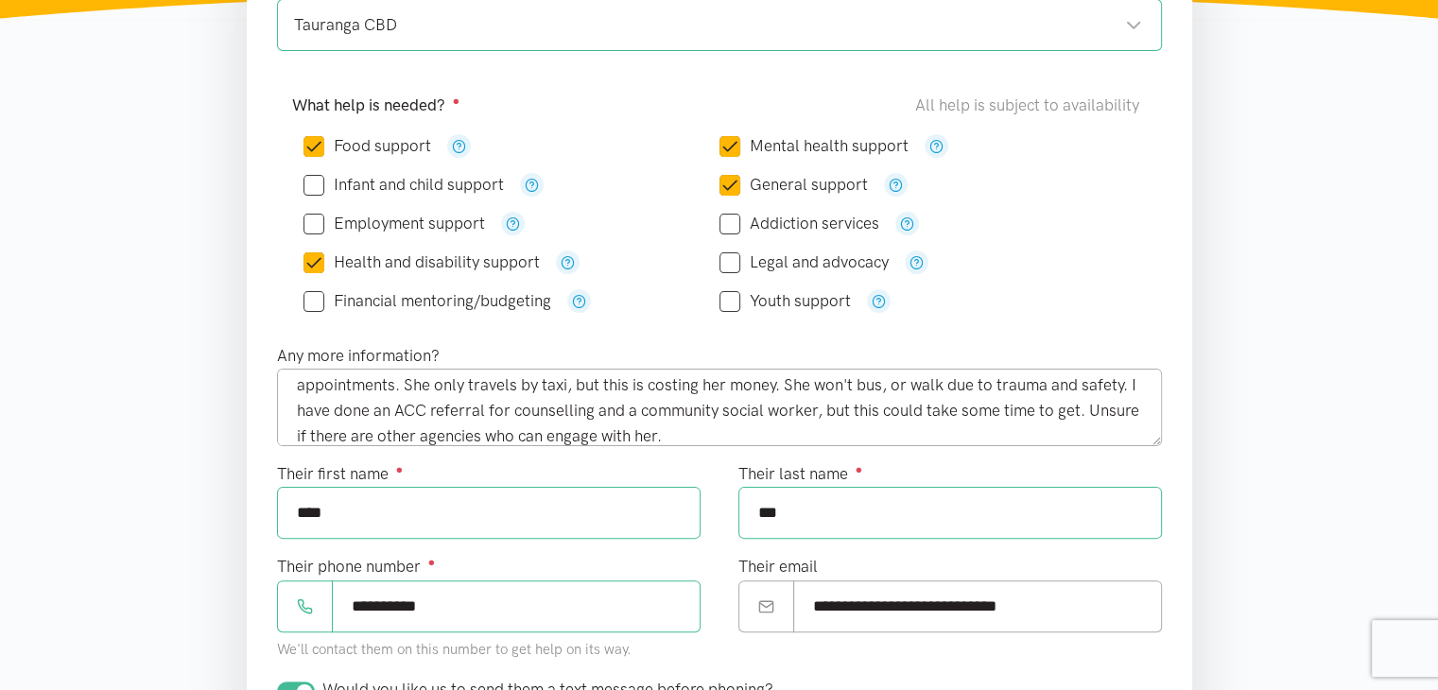
click at [222, 419] on section "Where is the help needed? Required ● [GEOGRAPHIC_DATA] [GEOGRAPHIC_DATA] [GEOGR…" at bounding box center [719, 651] width 1438 height 1416
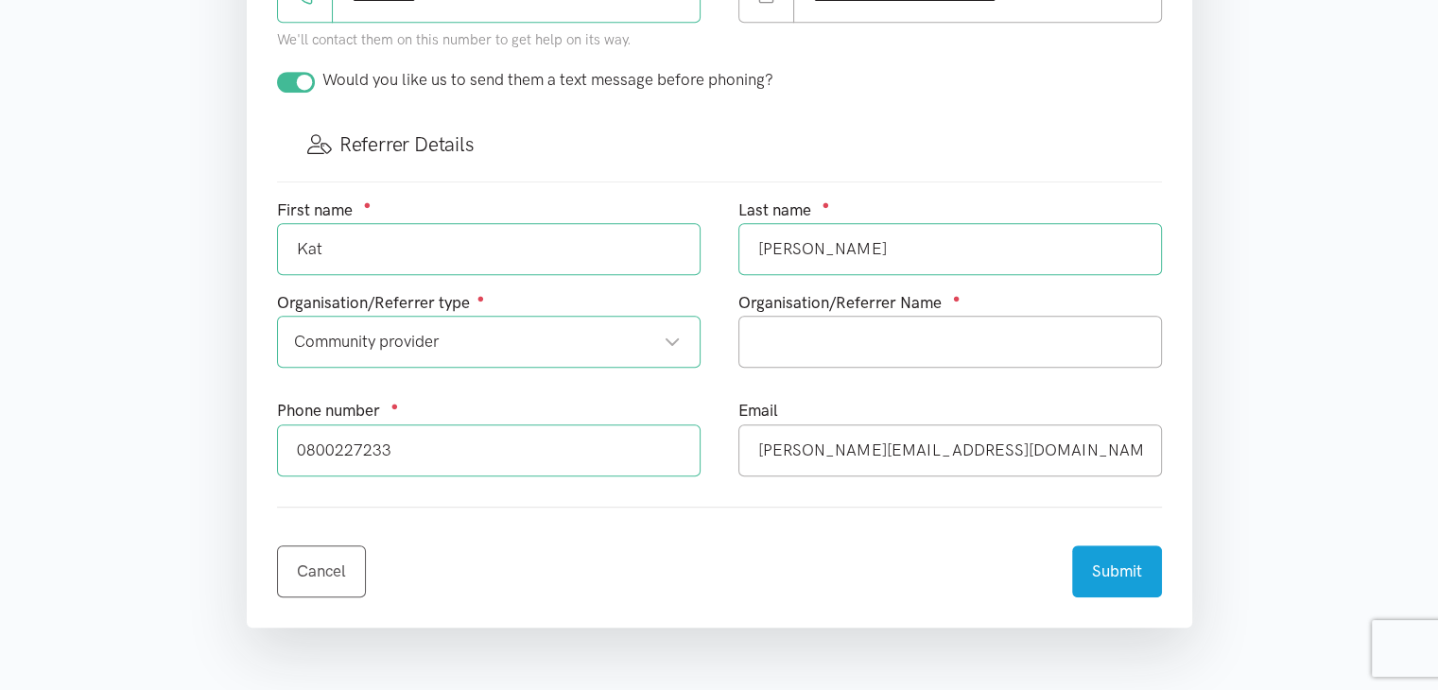
scroll to position [1040, 0]
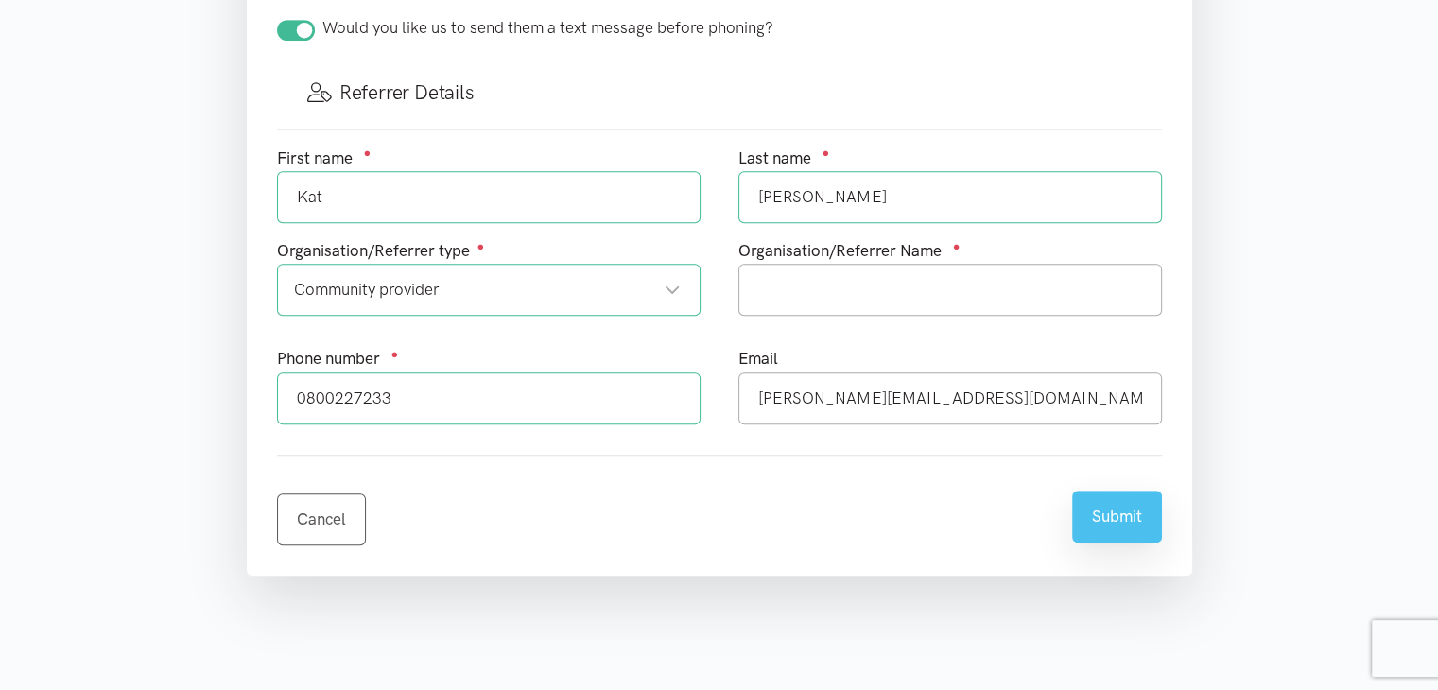
click at [1122, 513] on button "Submit" at bounding box center [1117, 517] width 90 height 52
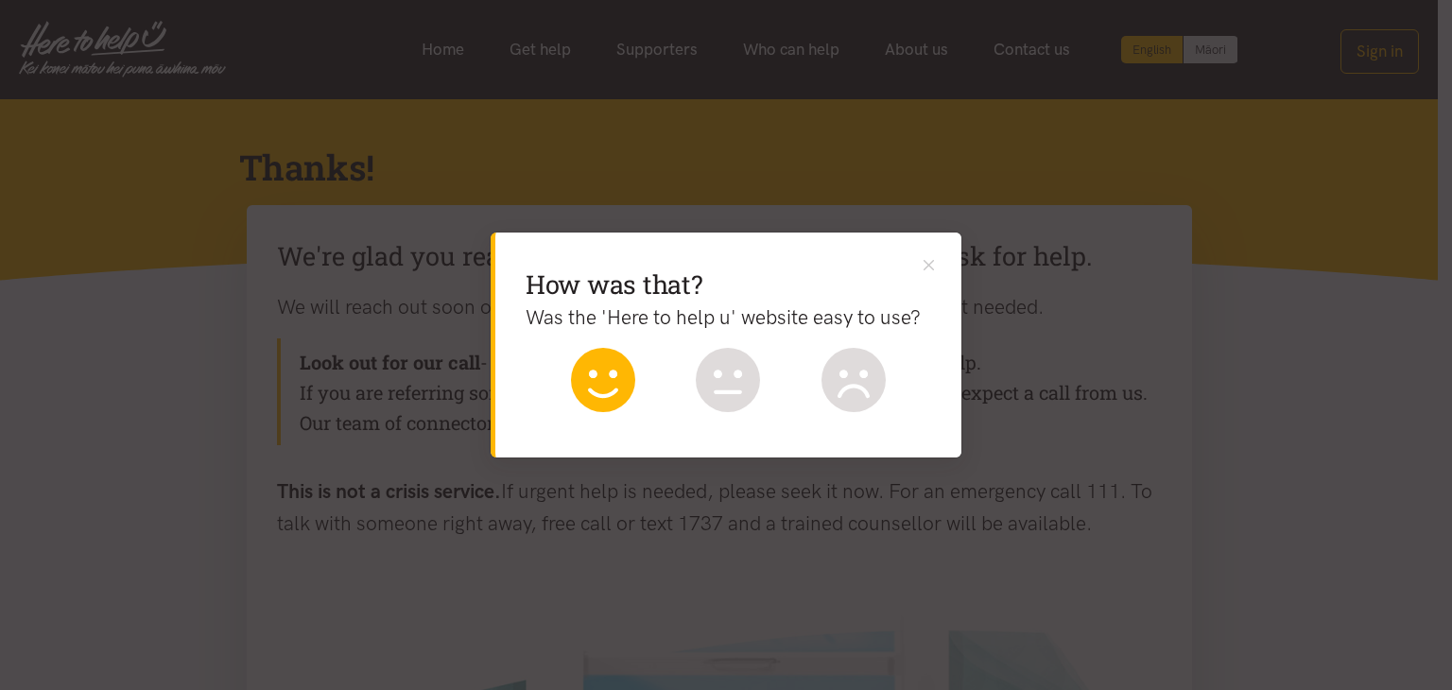
click at [590, 391] on icon at bounding box center [603, 380] width 64 height 64
